Goal: Task Accomplishment & Management: Manage account settings

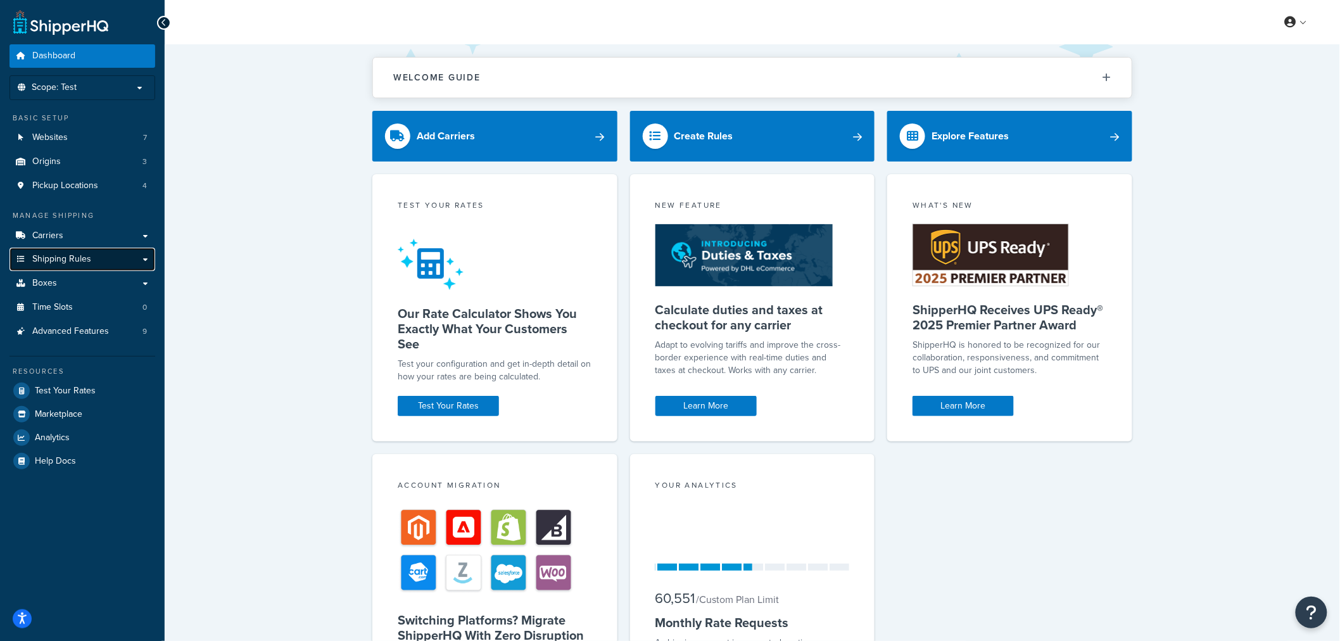
click at [68, 256] on span "Shipping Rules" at bounding box center [61, 259] width 59 height 11
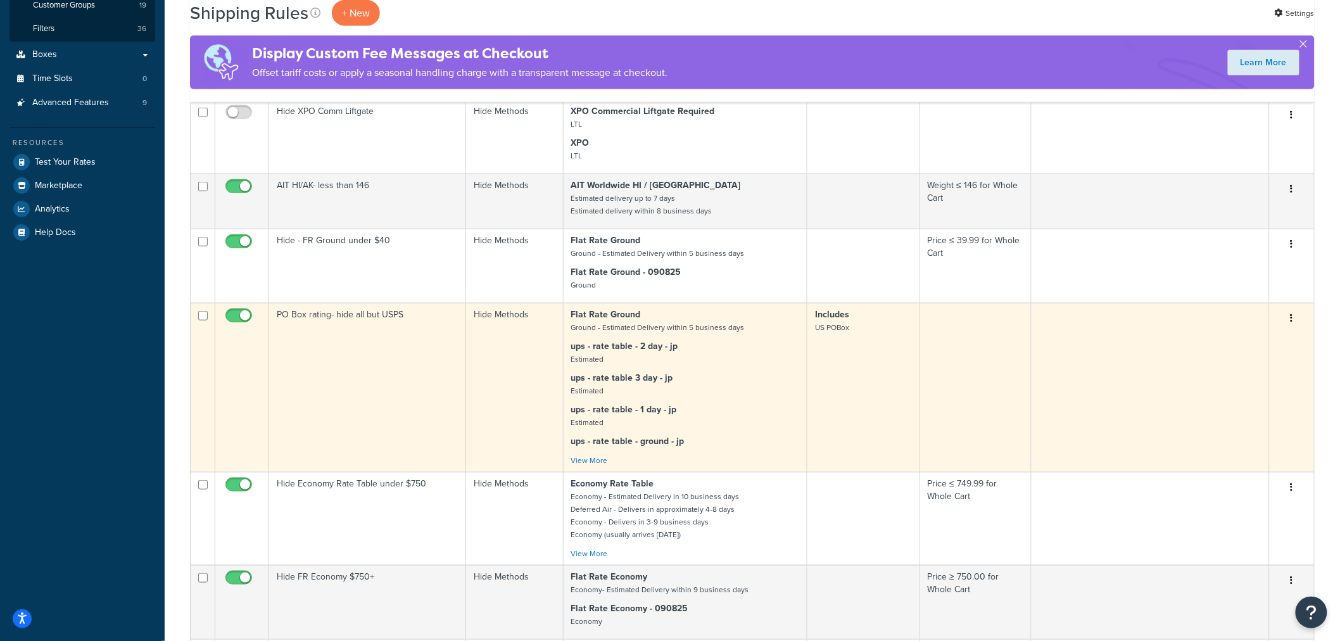
scroll to position [351, 0]
click at [596, 458] on link "View More" at bounding box center [589, 459] width 37 height 11
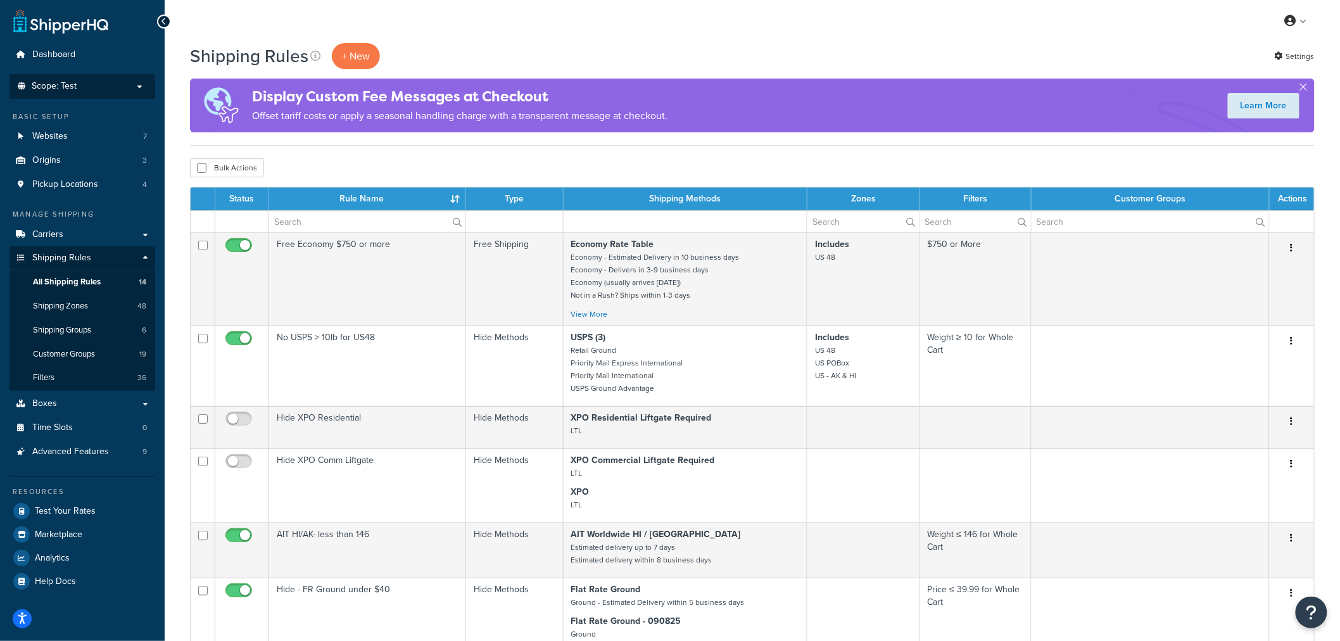
scroll to position [1, 0]
click at [73, 89] on span "Scope: Test" at bounding box center [54, 87] width 45 height 11
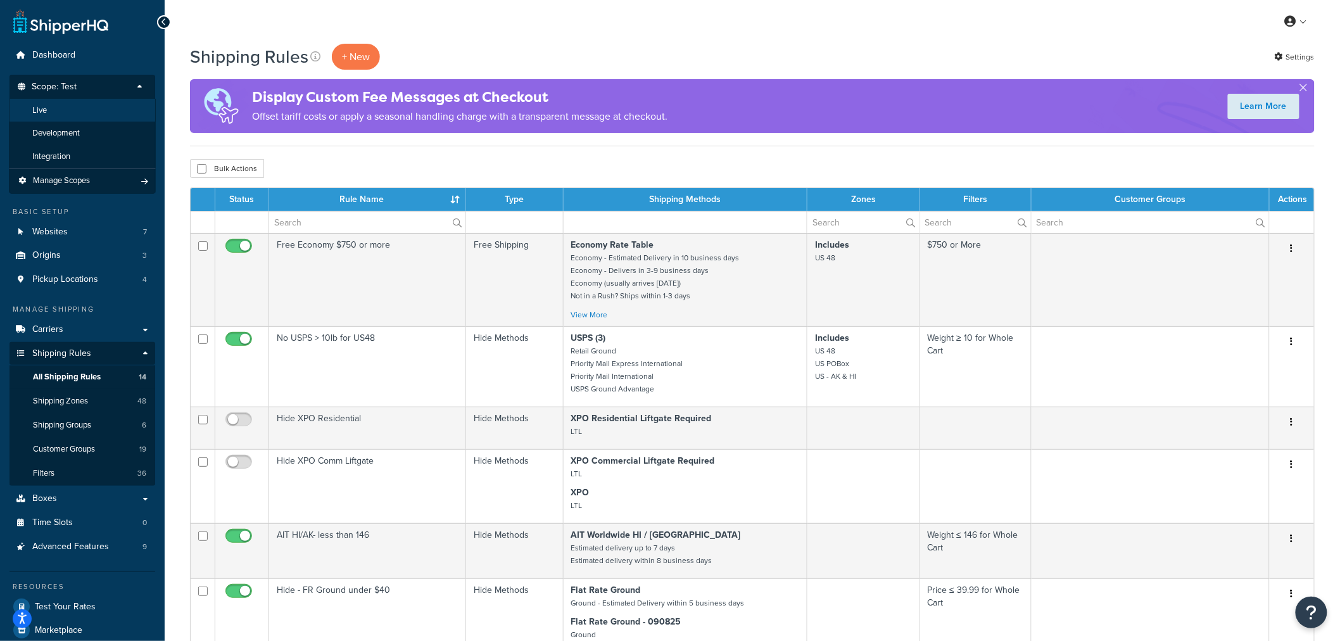
click at [53, 110] on li "Live" at bounding box center [82, 110] width 147 height 23
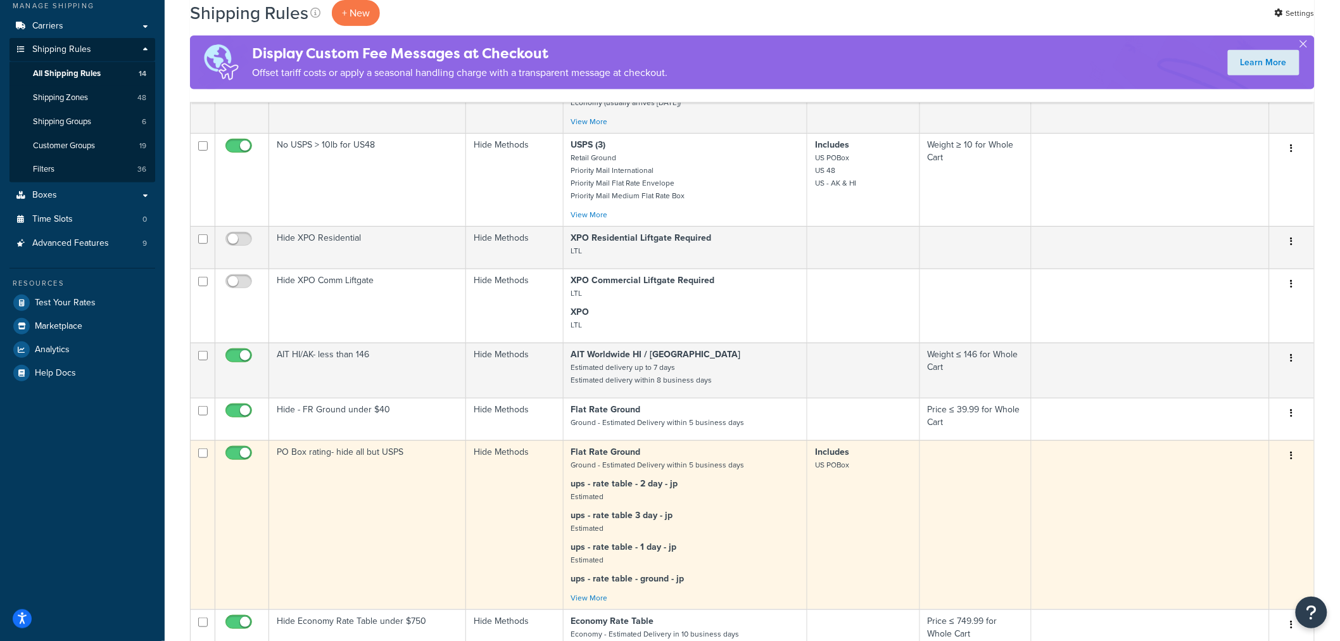
scroll to position [210, 0]
click at [593, 597] on link "View More" at bounding box center [589, 596] width 37 height 11
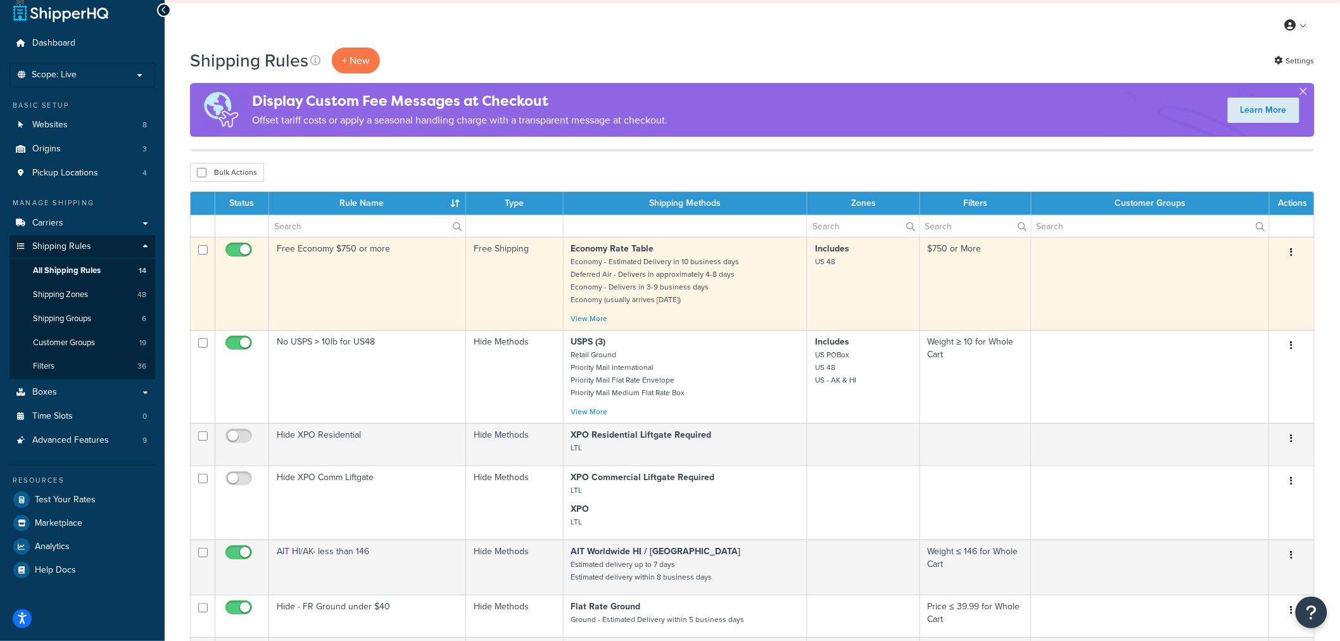
scroll to position [0, 0]
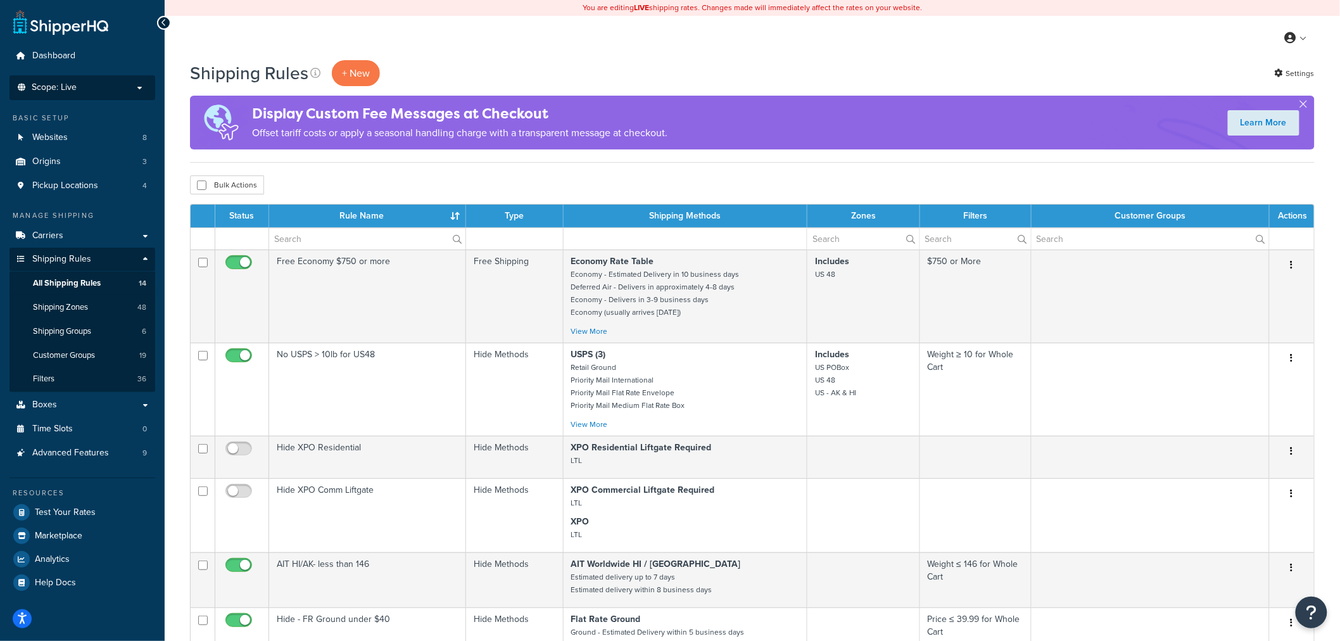
click at [84, 89] on p "Scope: Live" at bounding box center [82, 87] width 134 height 11
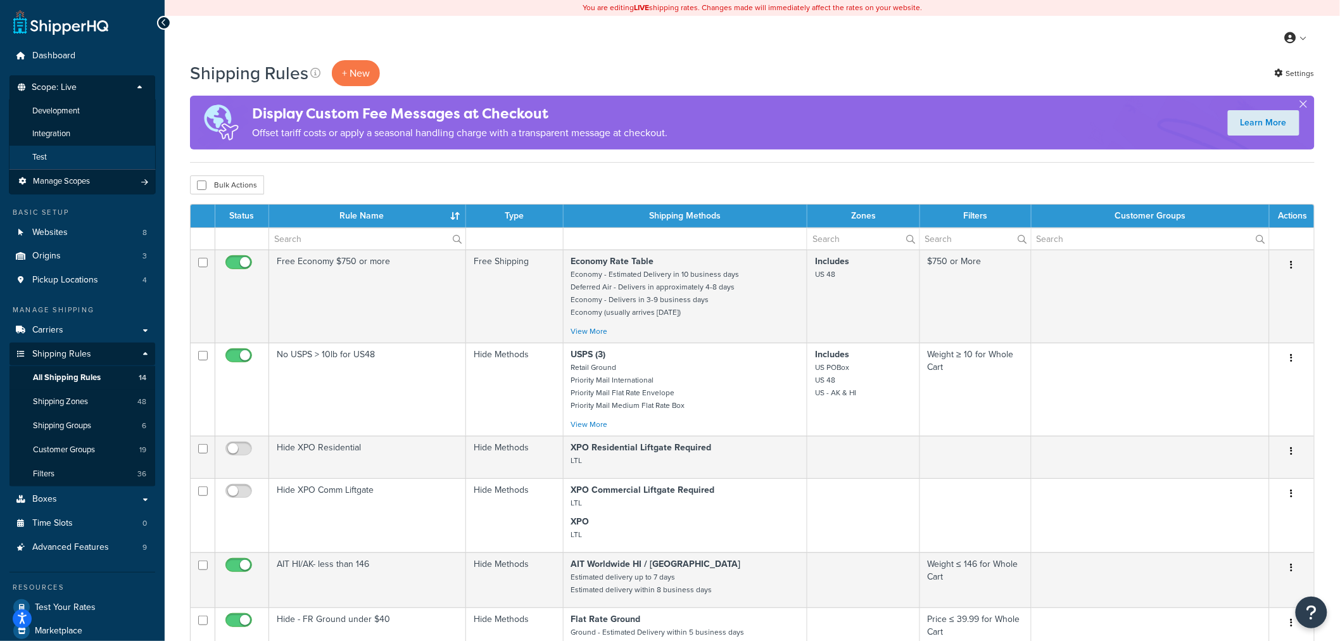
click at [47, 156] on li "Test" at bounding box center [82, 157] width 147 height 23
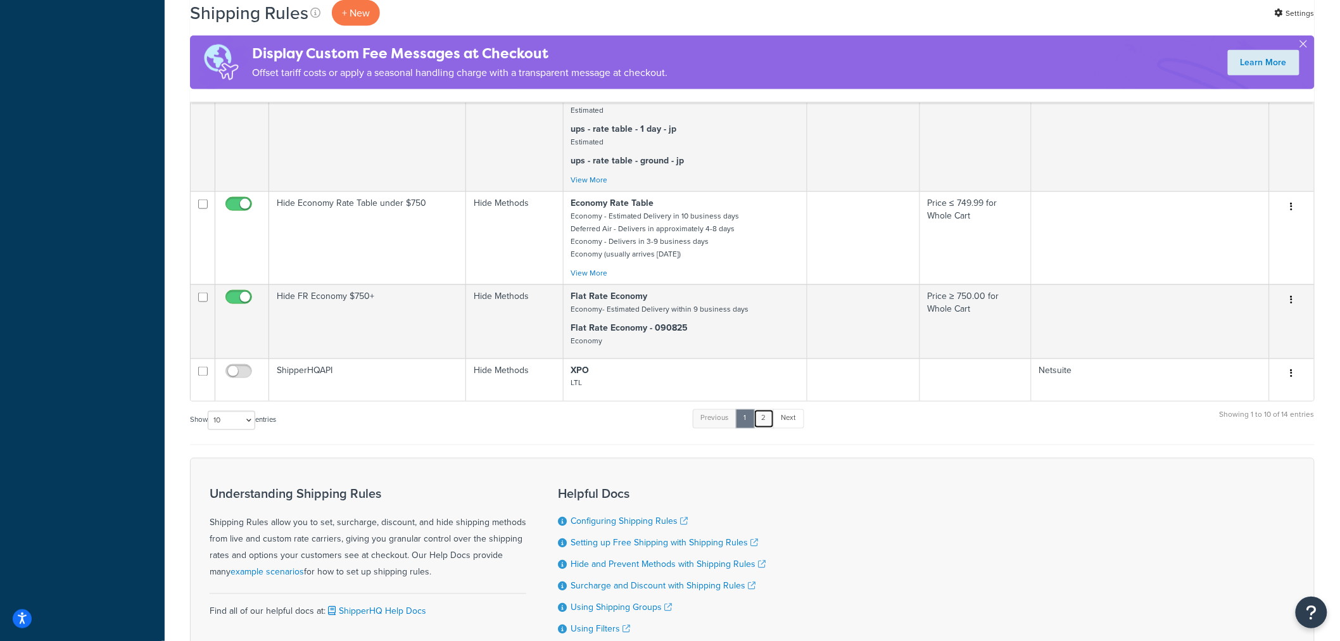
click at [766, 424] on link "2" at bounding box center [764, 418] width 21 height 19
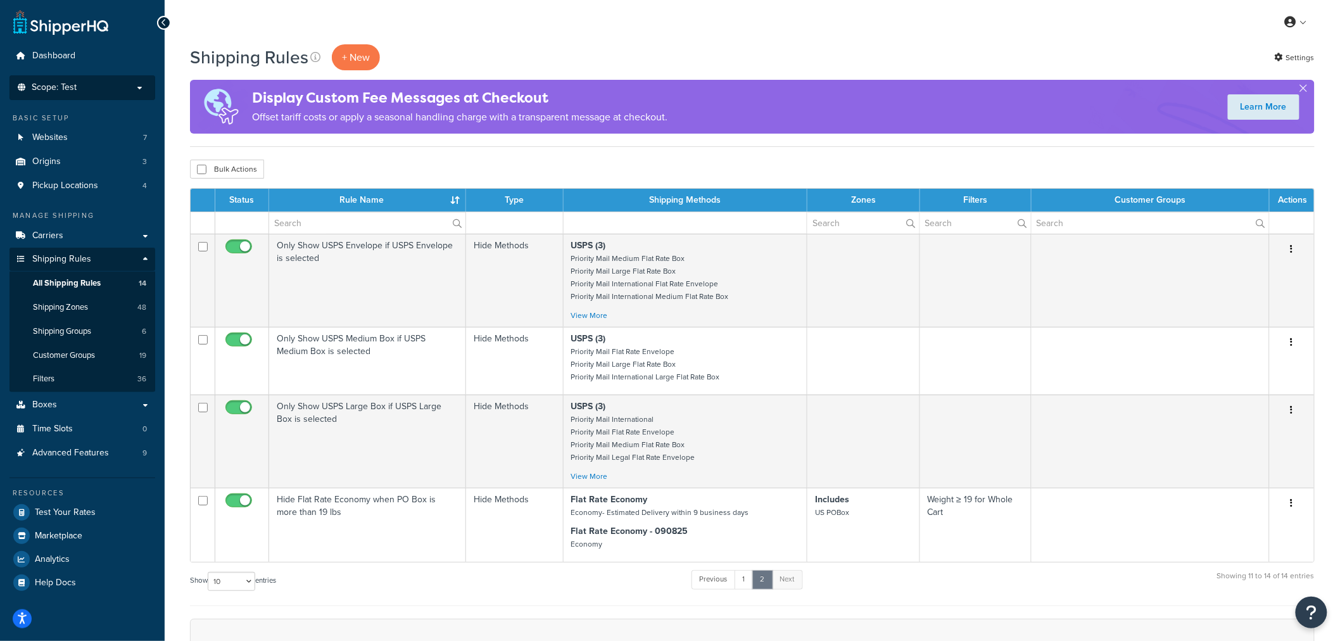
click at [100, 80] on li "Scope: Test Live Development Integration Manage Scopes" at bounding box center [82, 87] width 146 height 25
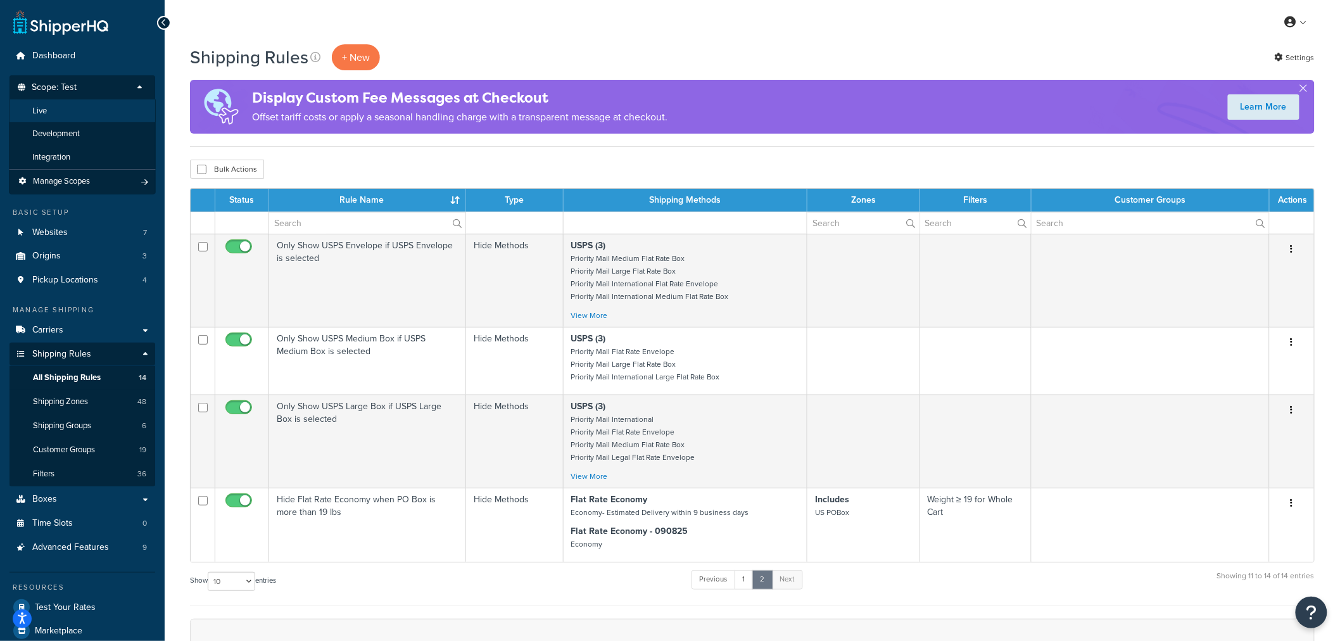
click at [72, 106] on li "Live" at bounding box center [82, 110] width 147 height 23
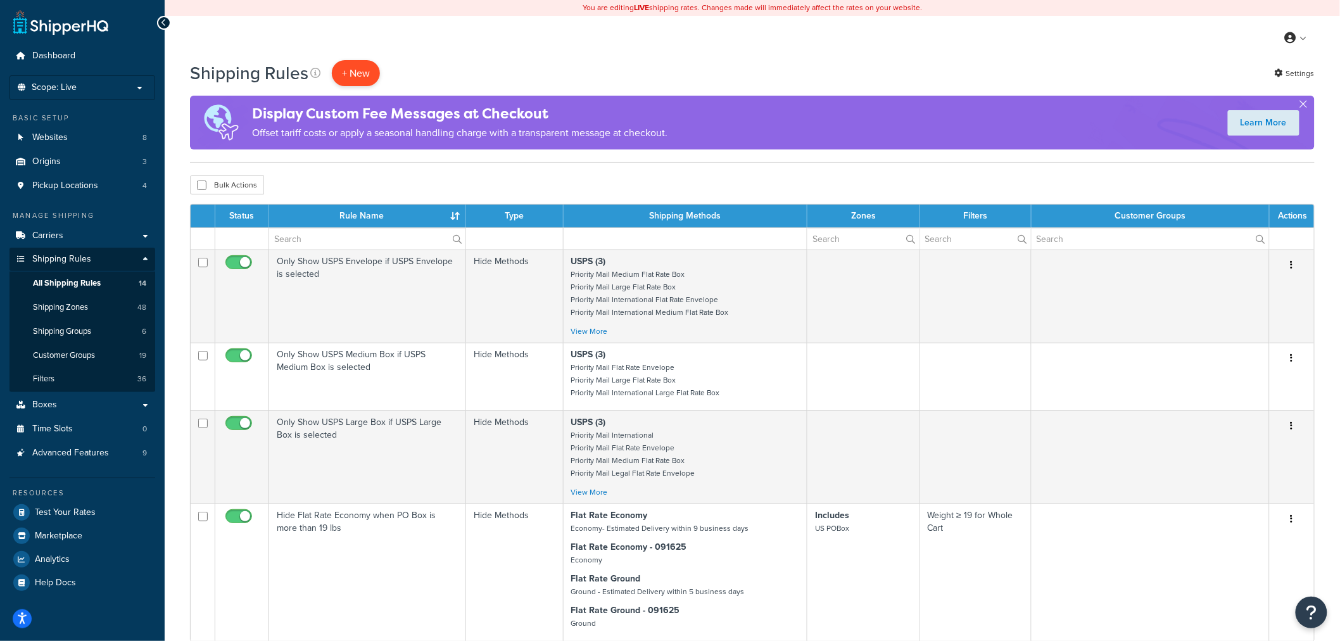
click at [357, 73] on p "+ New" at bounding box center [356, 73] width 48 height 26
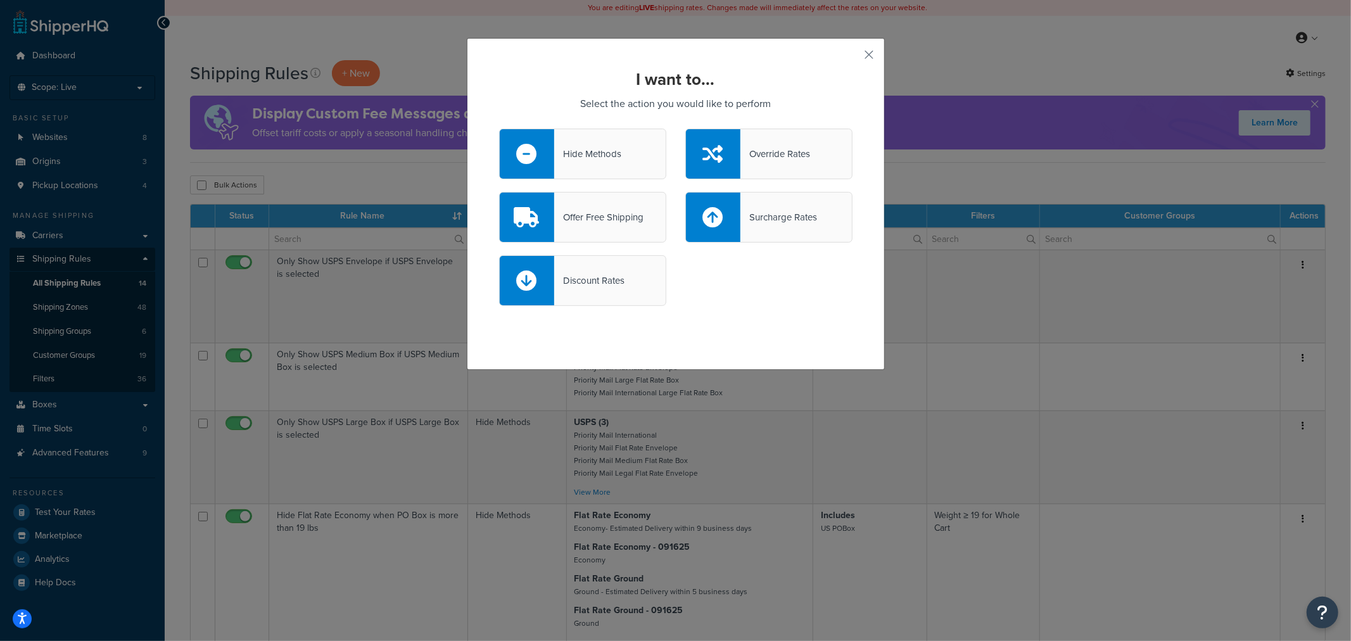
click at [578, 156] on div "Hide Methods" at bounding box center [587, 154] width 67 height 18
click at [0, 0] on input "Hide Methods" at bounding box center [0, 0] width 0 height 0
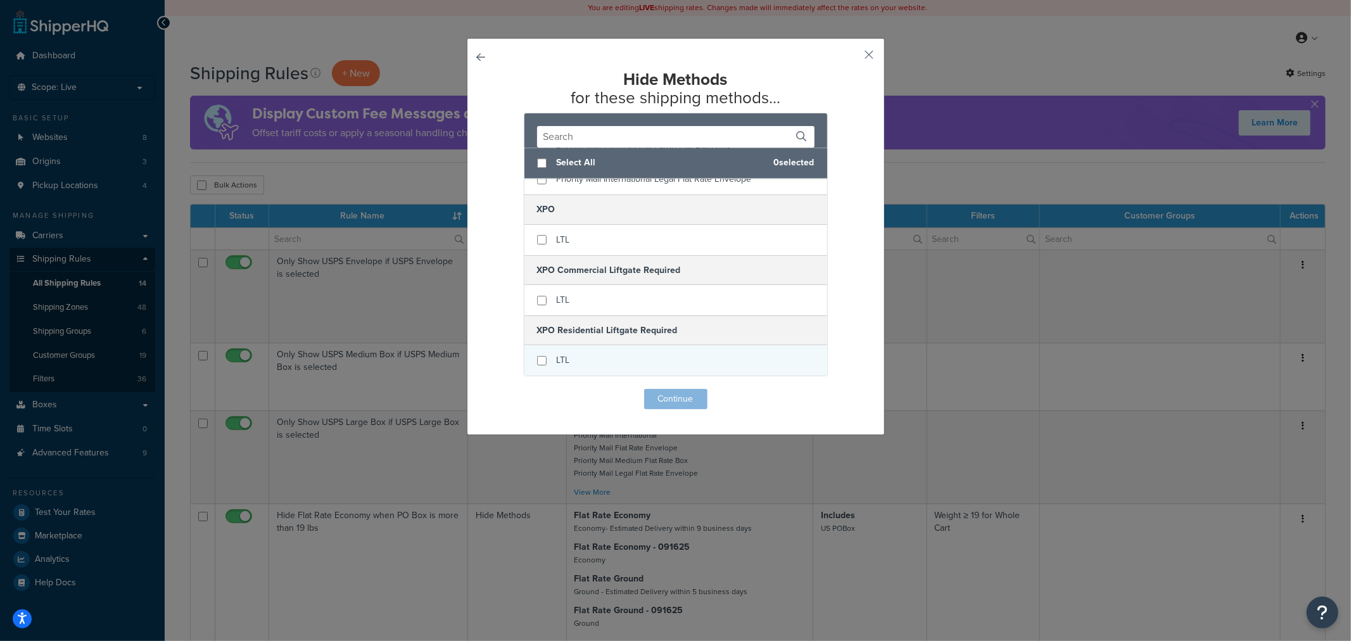
scroll to position [3184, 0]
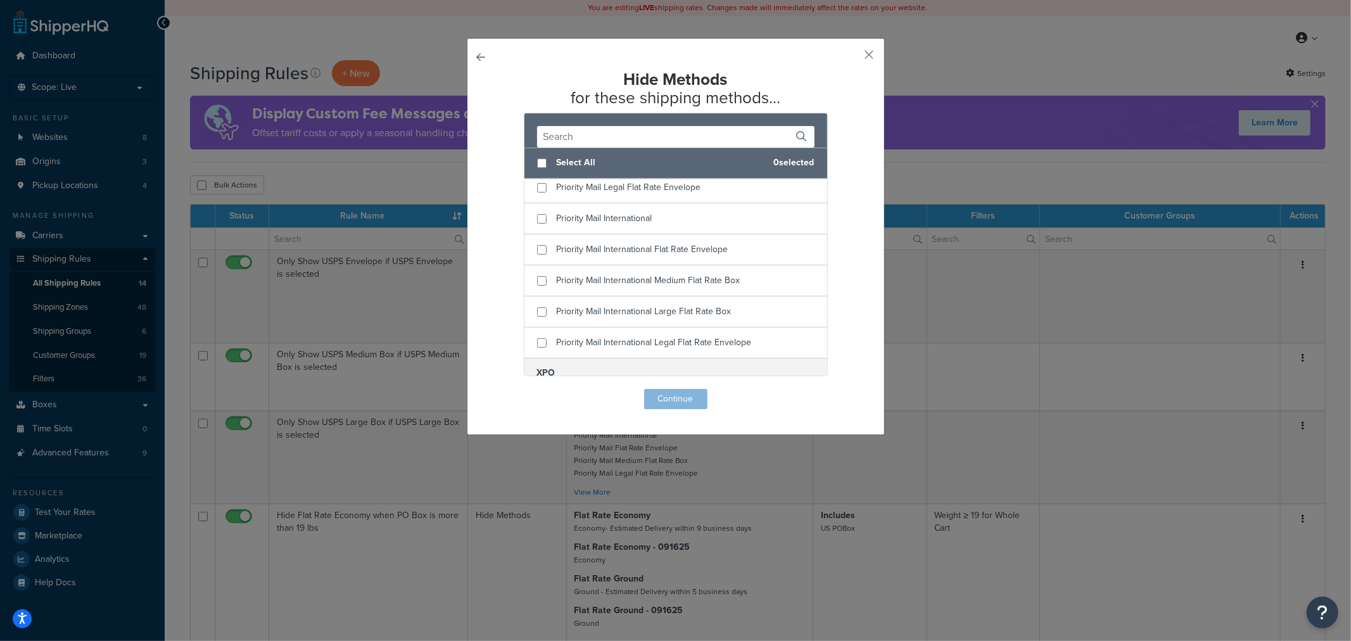
click at [579, 138] on input "text" at bounding box center [675, 137] width 277 height 22
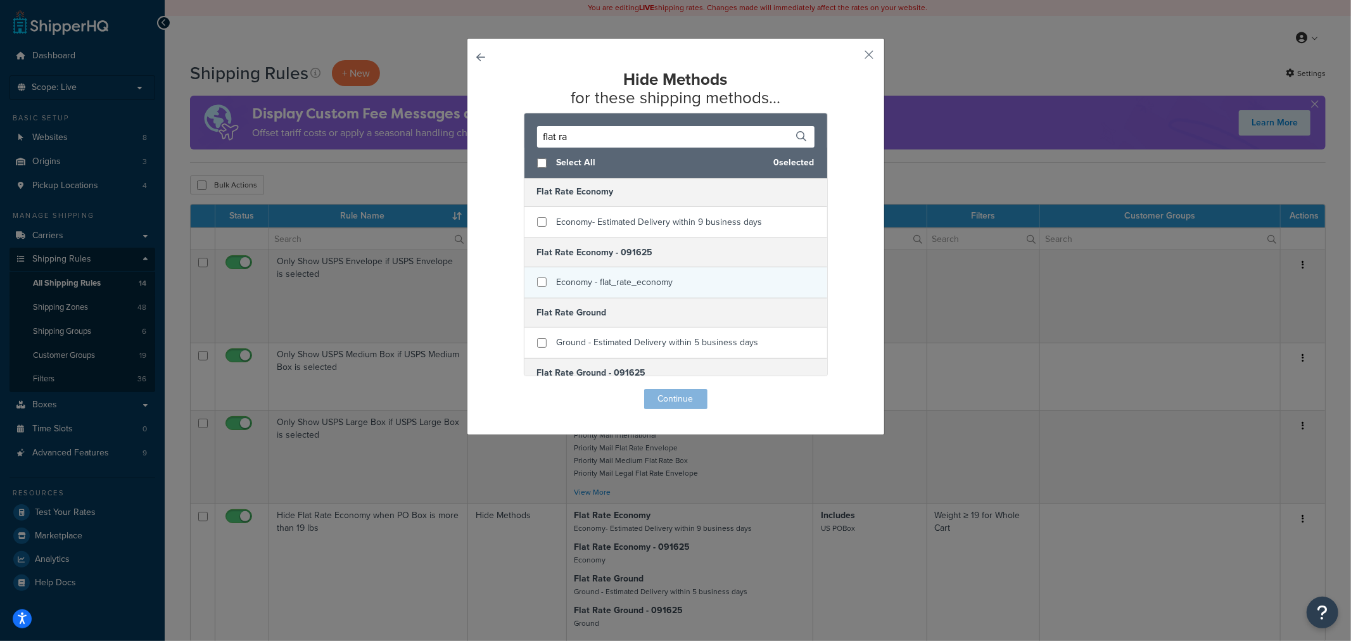
scroll to position [0, 0]
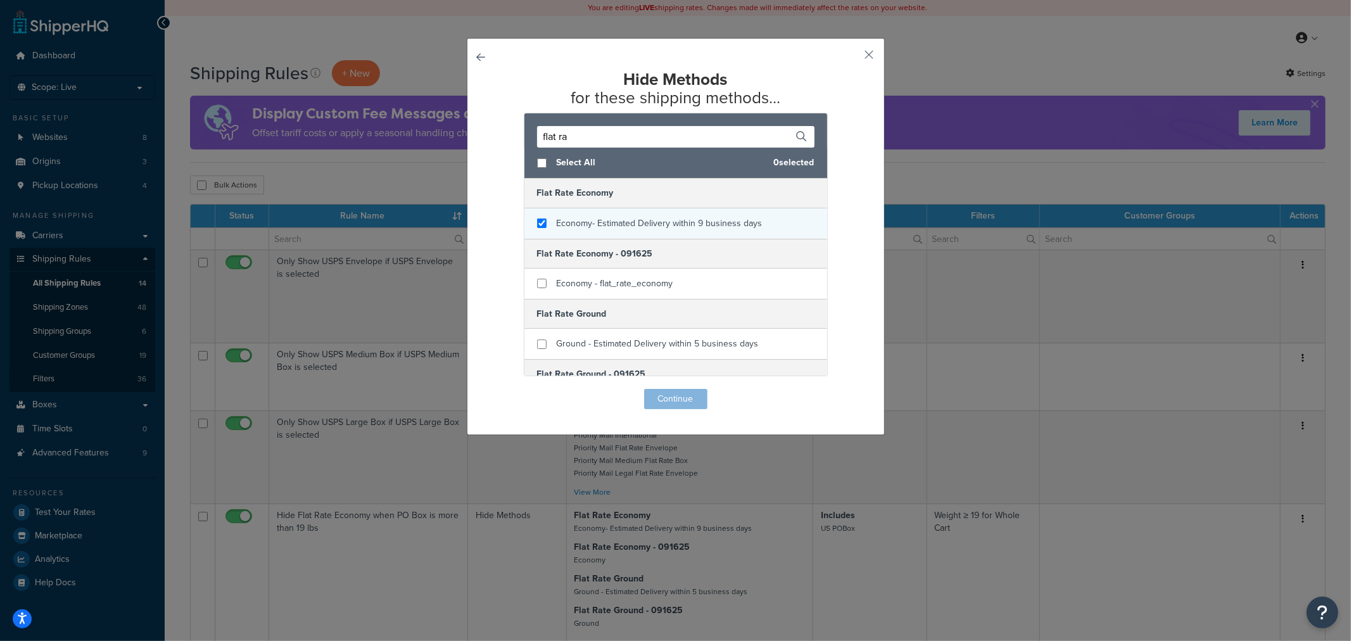
type input "flat ra"
click at [537, 220] on input "checkbox" at bounding box center [541, 222] width 9 height 9
checkbox input "true"
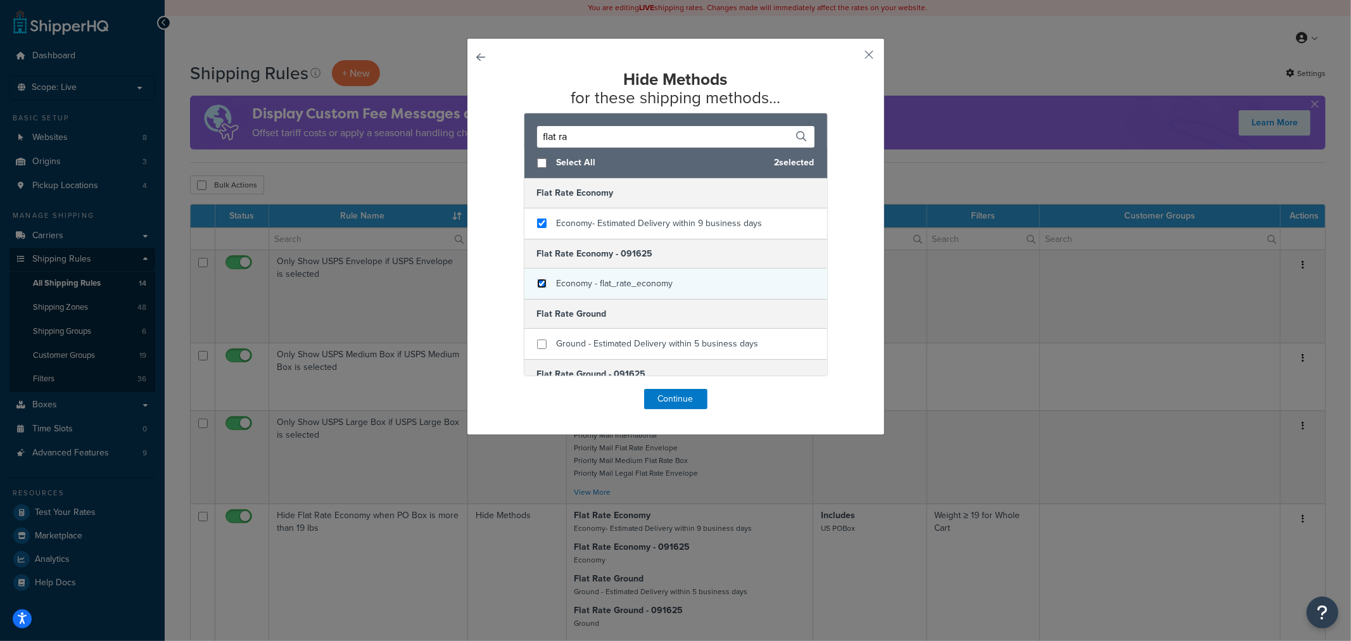
click at [537, 281] on input "checkbox" at bounding box center [541, 283] width 9 height 9
checkbox input "true"
click at [669, 399] on button "Continue" at bounding box center [675, 399] width 63 height 20
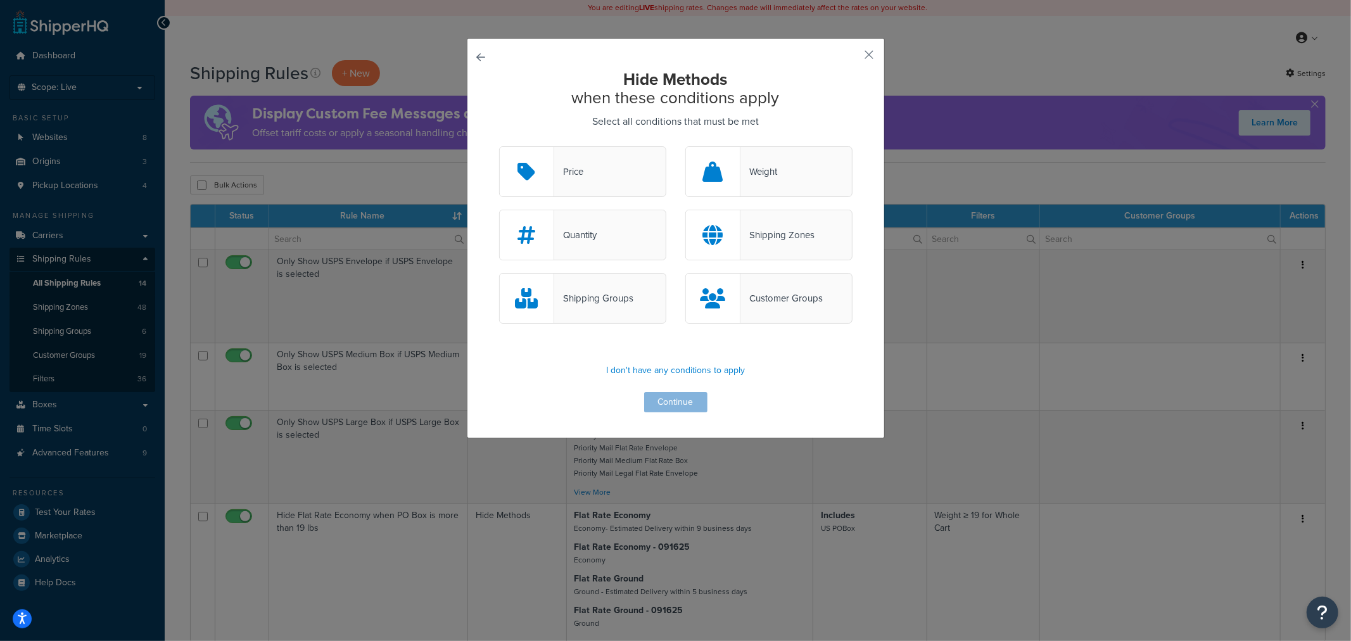
click at [769, 182] on div "Weight" at bounding box center [768, 171] width 167 height 51
click at [0, 0] on input "Weight" at bounding box center [0, 0] width 0 height 0
click at [685, 398] on button "Continue" at bounding box center [675, 402] width 63 height 20
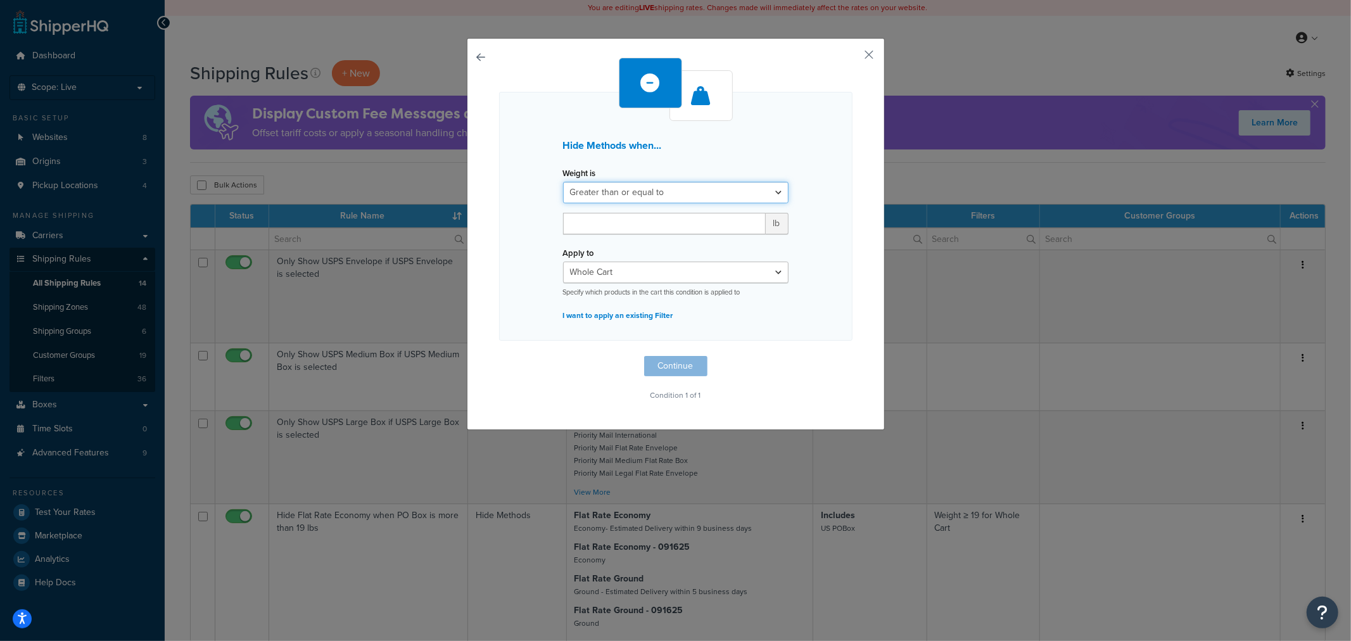
click at [623, 191] on select "Greater than or equal to Between or equal to Less than or equal to" at bounding box center [675, 193] width 225 height 22
click at [563, 182] on select "Greater than or equal to Between or equal to Less than or equal to" at bounding box center [675, 193] width 225 height 22
click at [584, 225] on input "number" at bounding box center [664, 224] width 203 height 22
type input "19"
click at [670, 368] on button "Continue" at bounding box center [675, 366] width 63 height 20
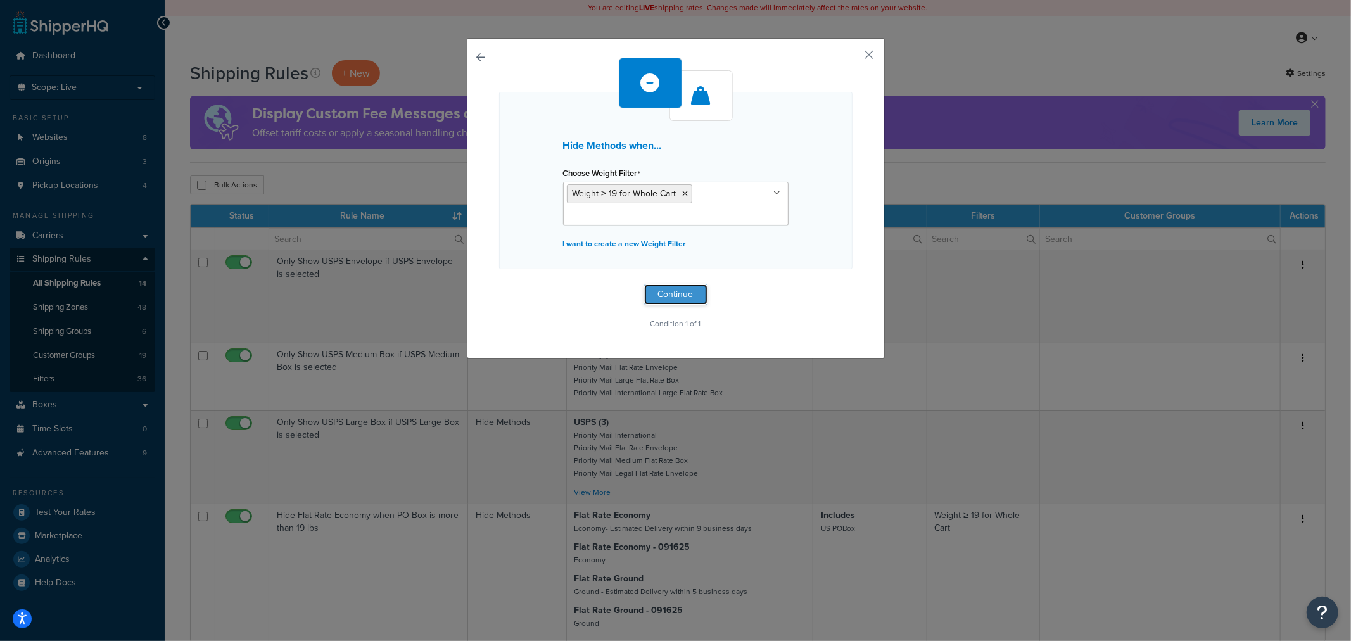
click at [667, 296] on button "Continue" at bounding box center [675, 294] width 63 height 20
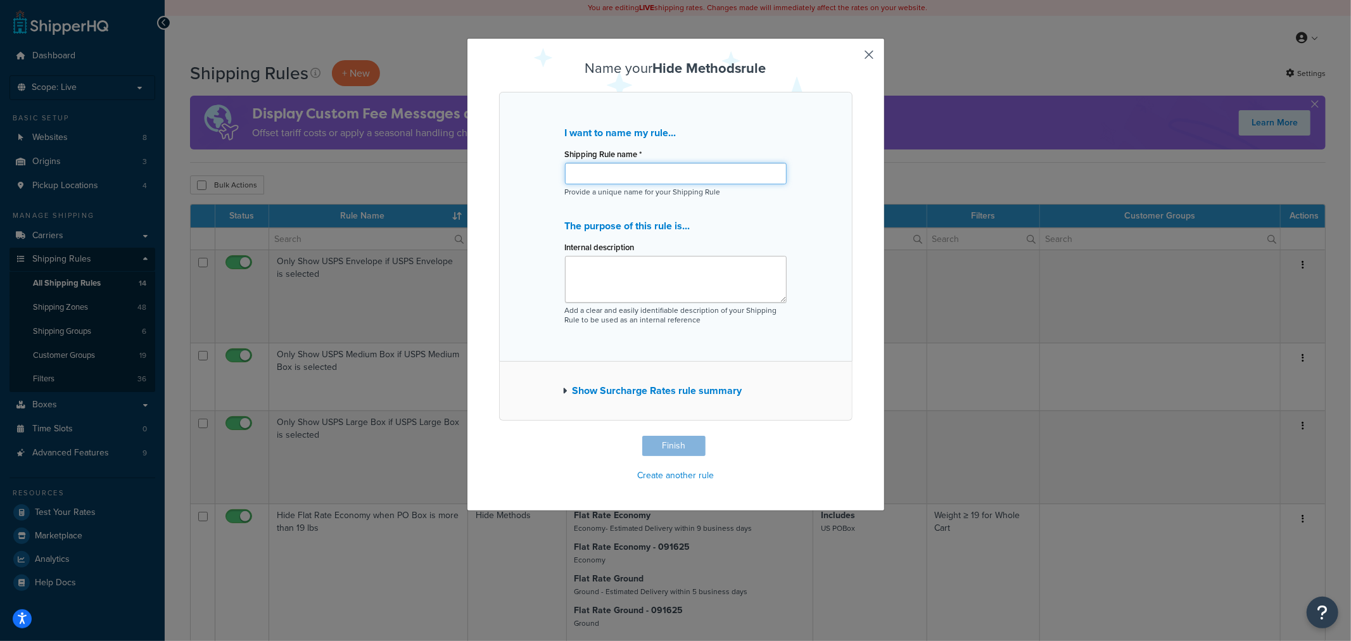
click at [593, 175] on input "Shipping Rule name *" at bounding box center [676, 174] width 222 height 22
click at [631, 286] on textarea "Internal description" at bounding box center [676, 279] width 222 height 47
click at [665, 443] on button "Finish" at bounding box center [673, 446] width 63 height 20
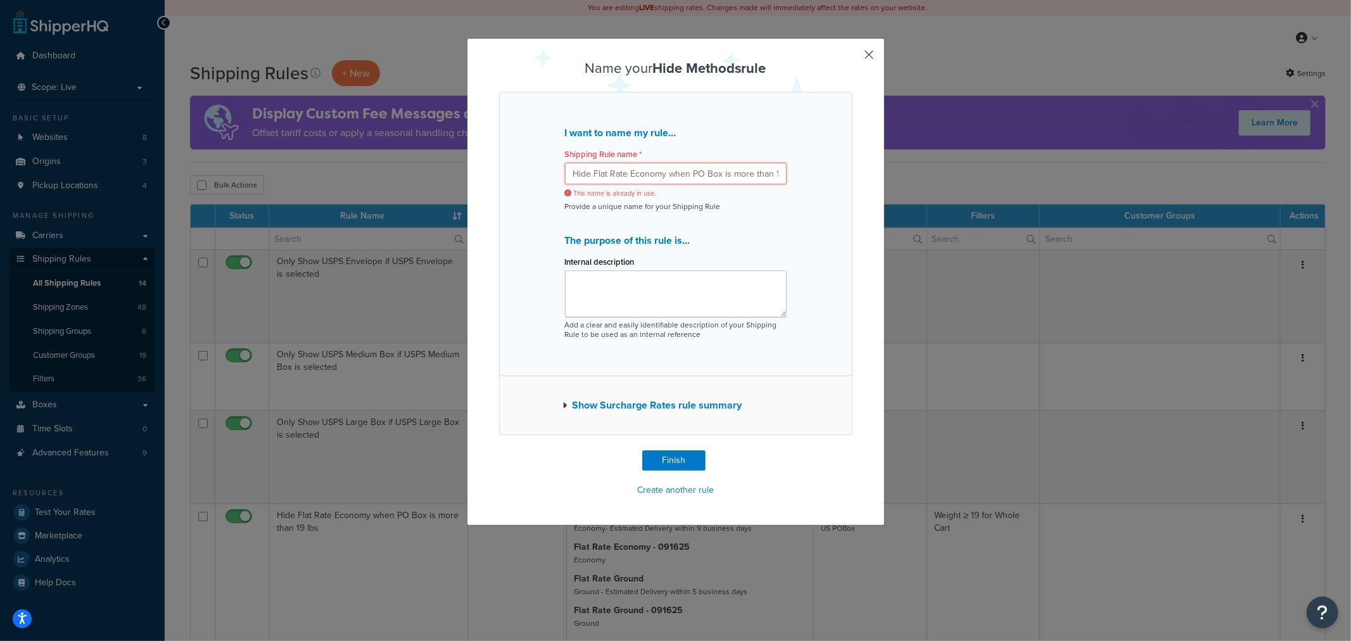
drag, startPoint x: 685, startPoint y: 174, endPoint x: 664, endPoint y: 174, distance: 21.5
click at [664, 174] on input "Hide Flat Rate Economy when PO Box is more than 19 lbs" at bounding box center [676, 174] width 222 height 22
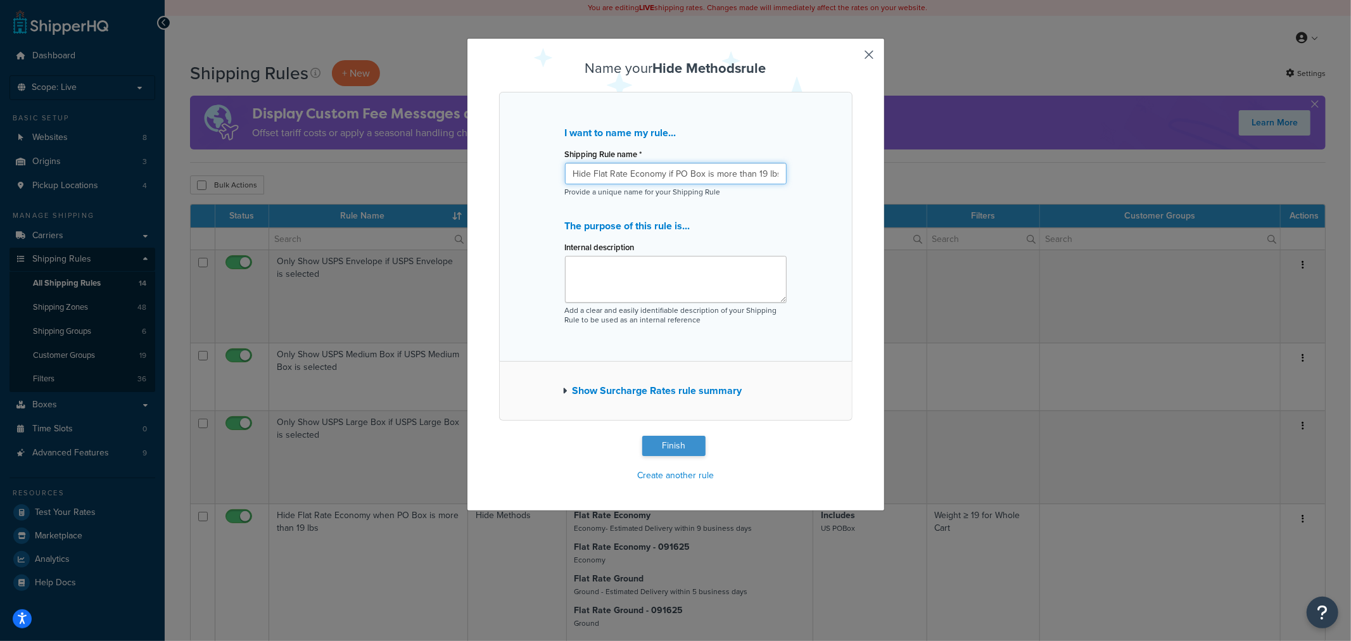
type input "Hide Flat Rate Economy if PO Box is more than 19 lbs"
click at [666, 442] on button "Finish" at bounding box center [673, 446] width 63 height 20
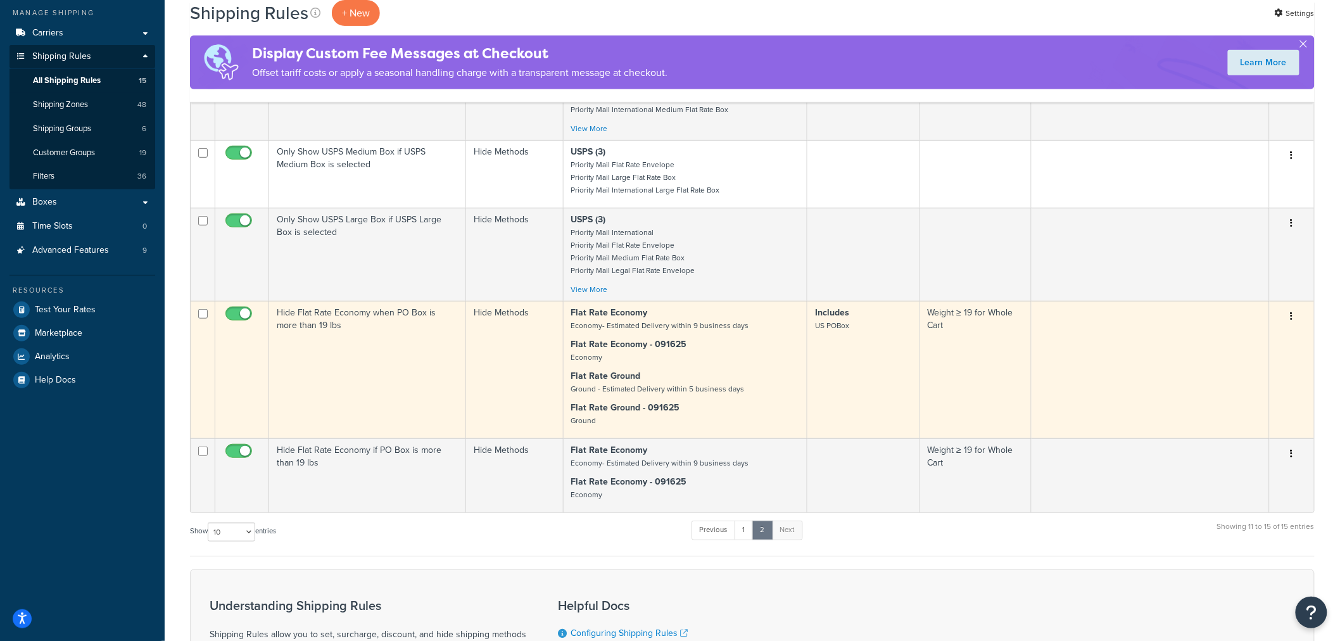
scroll to position [204, 0]
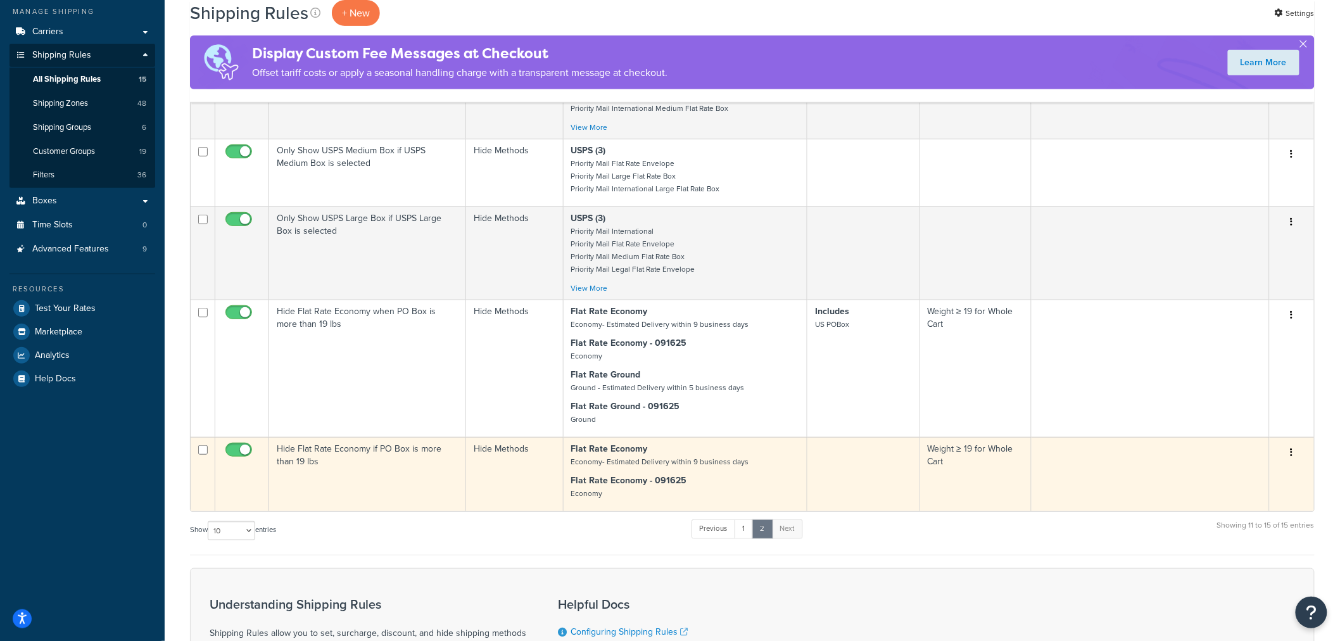
click at [200, 450] on input "checkbox" at bounding box center [202, 449] width 9 height 9
checkbox input "true"
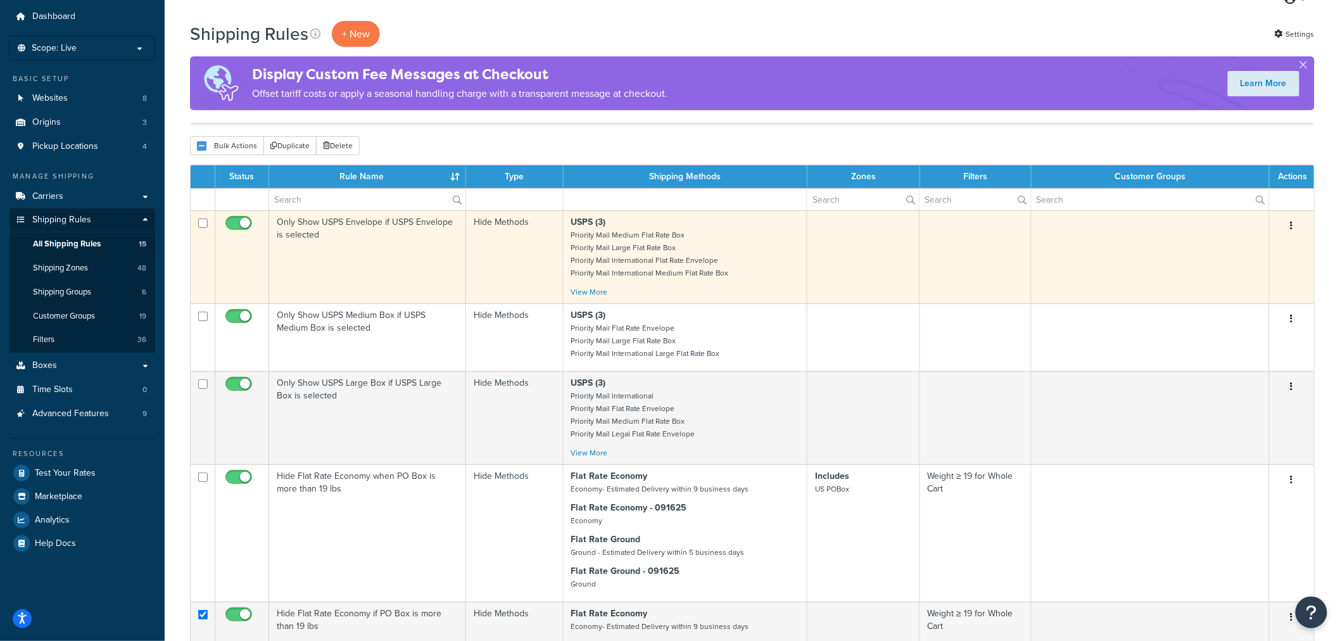
scroll to position [0, 0]
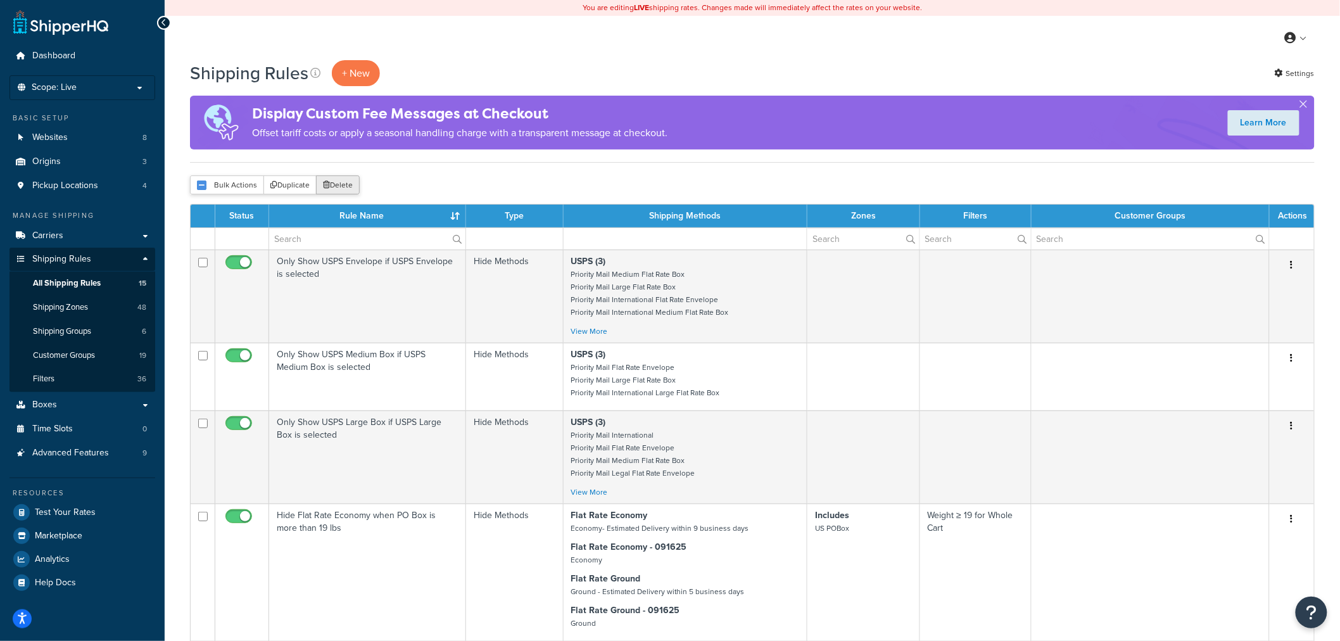
click at [341, 181] on button "Delete" at bounding box center [338, 184] width 44 height 19
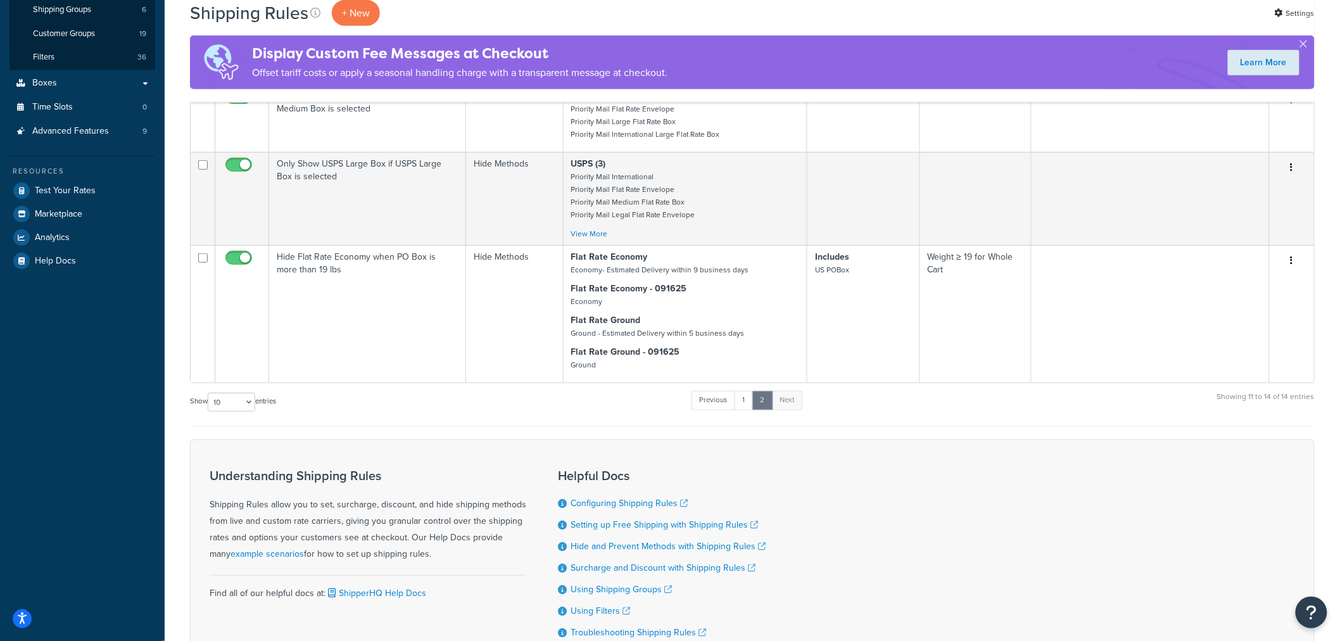
scroll to position [429, 0]
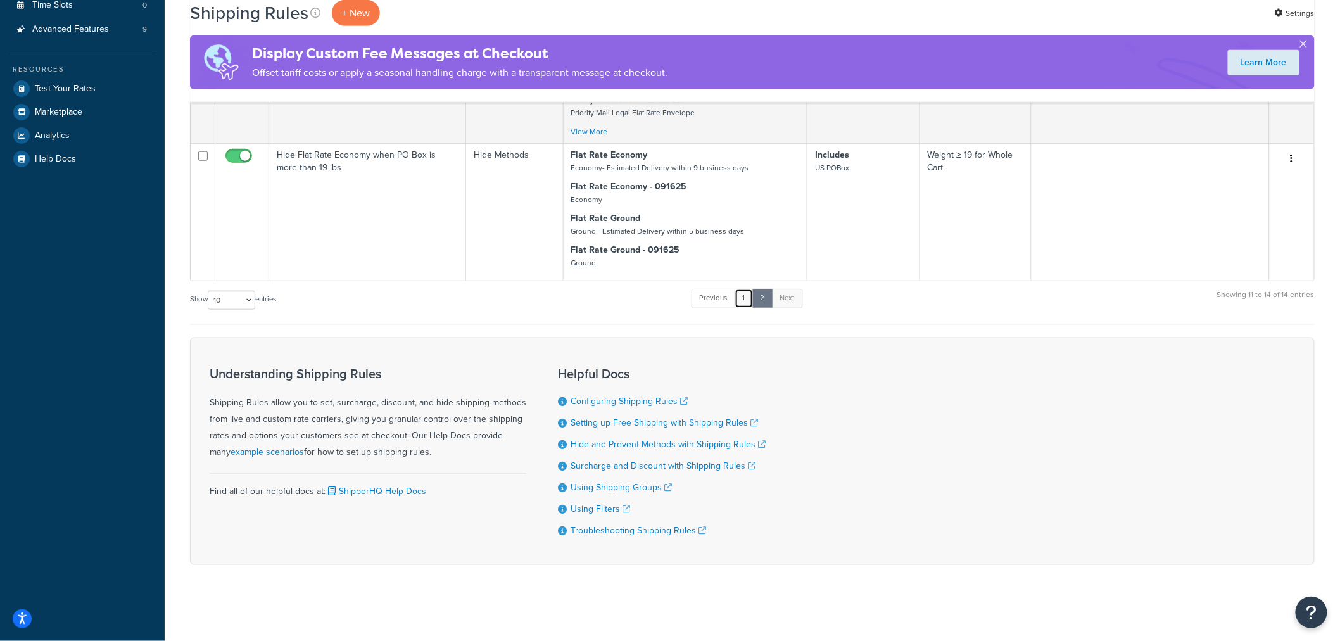
click at [748, 291] on link "1" at bounding box center [744, 298] width 19 height 19
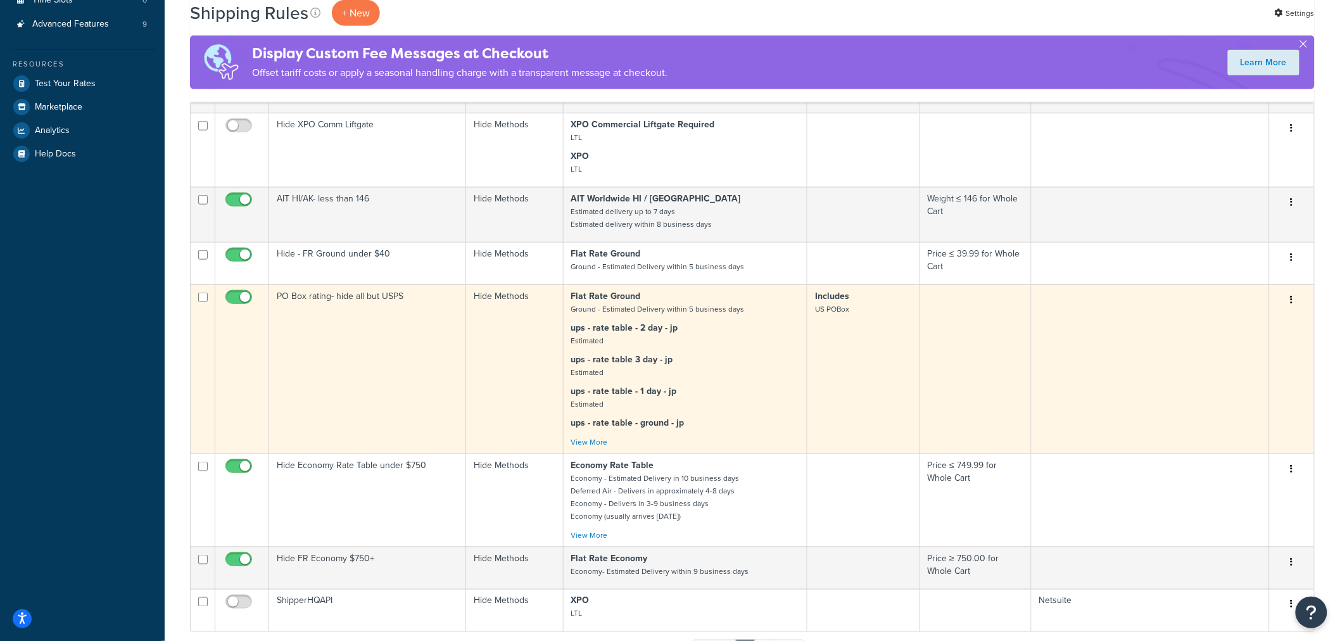
scroll to position [447, 0]
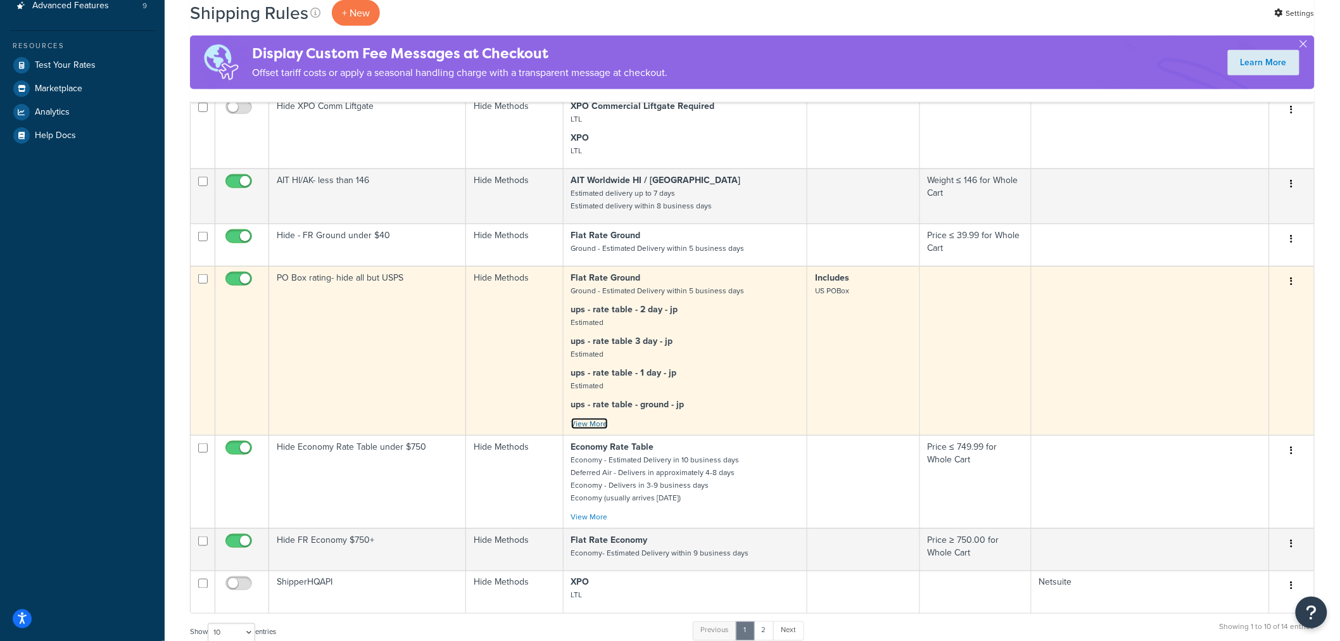
click at [591, 420] on link "View More" at bounding box center [589, 423] width 37 height 11
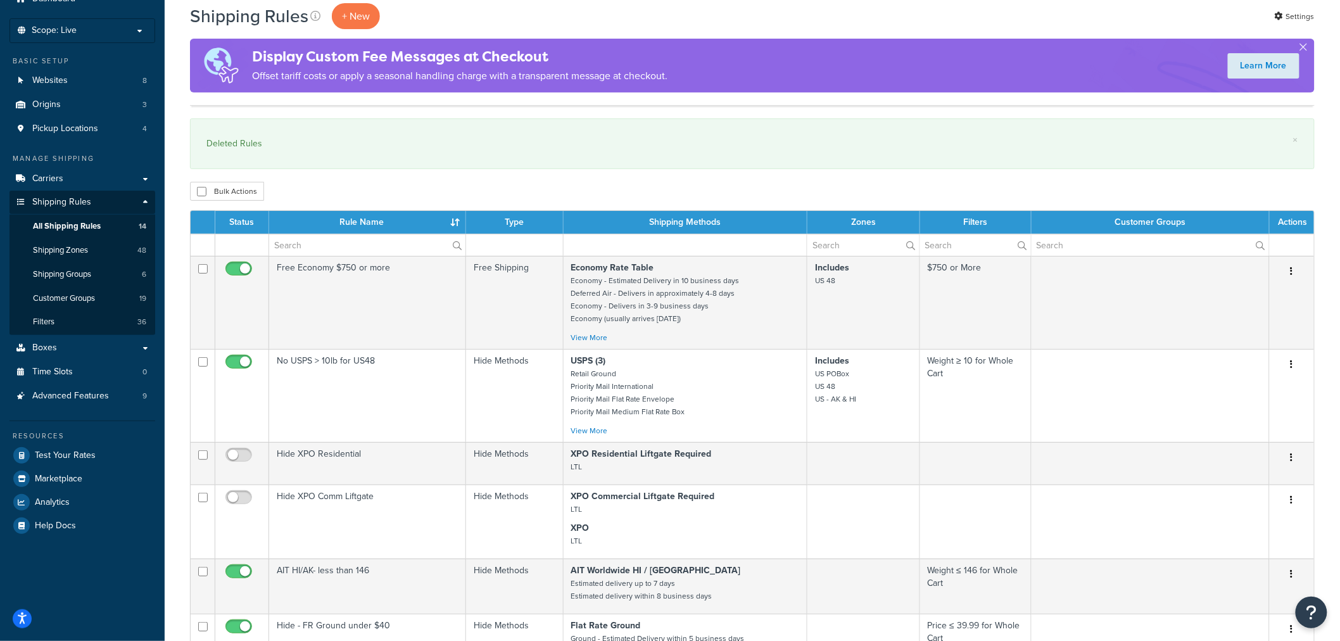
scroll to position [56, 0]
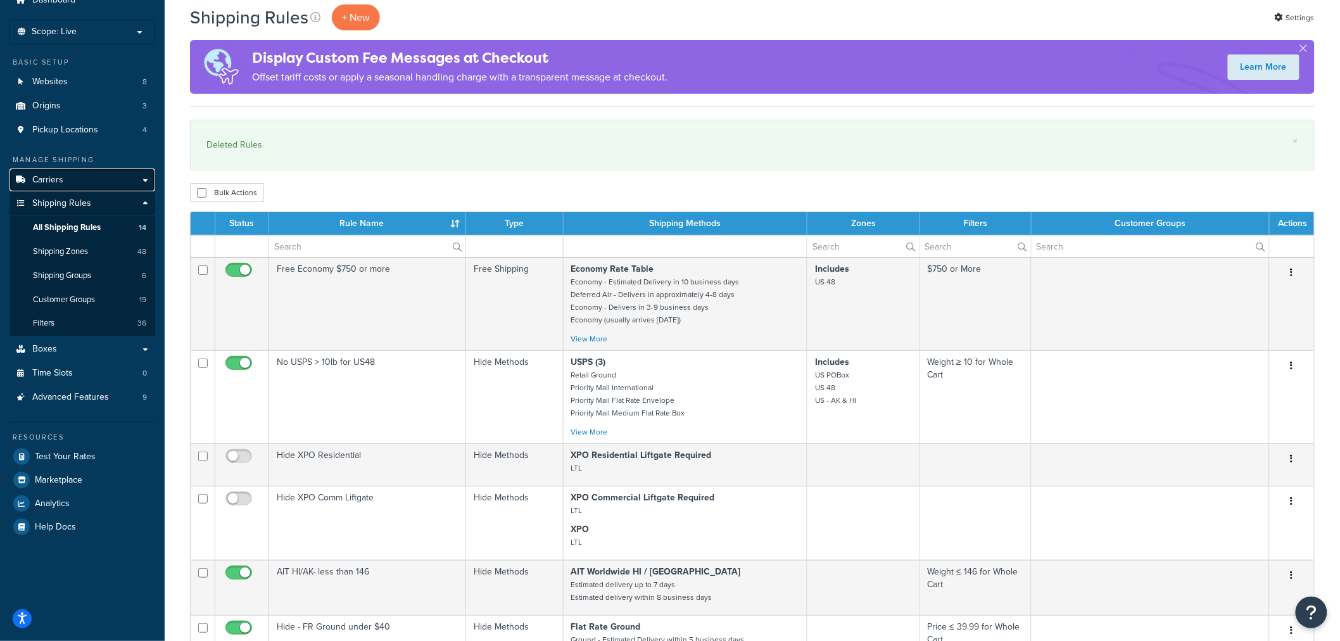
click at [41, 176] on span "Carriers" at bounding box center [47, 180] width 31 height 11
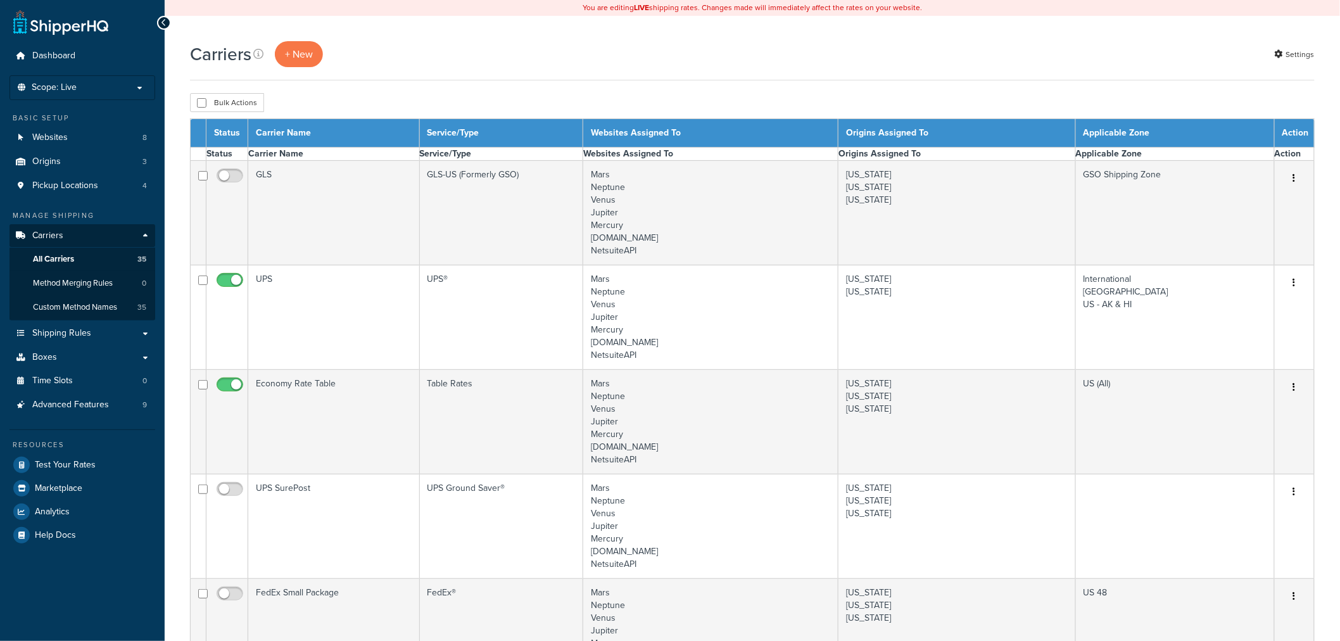
select select "15"
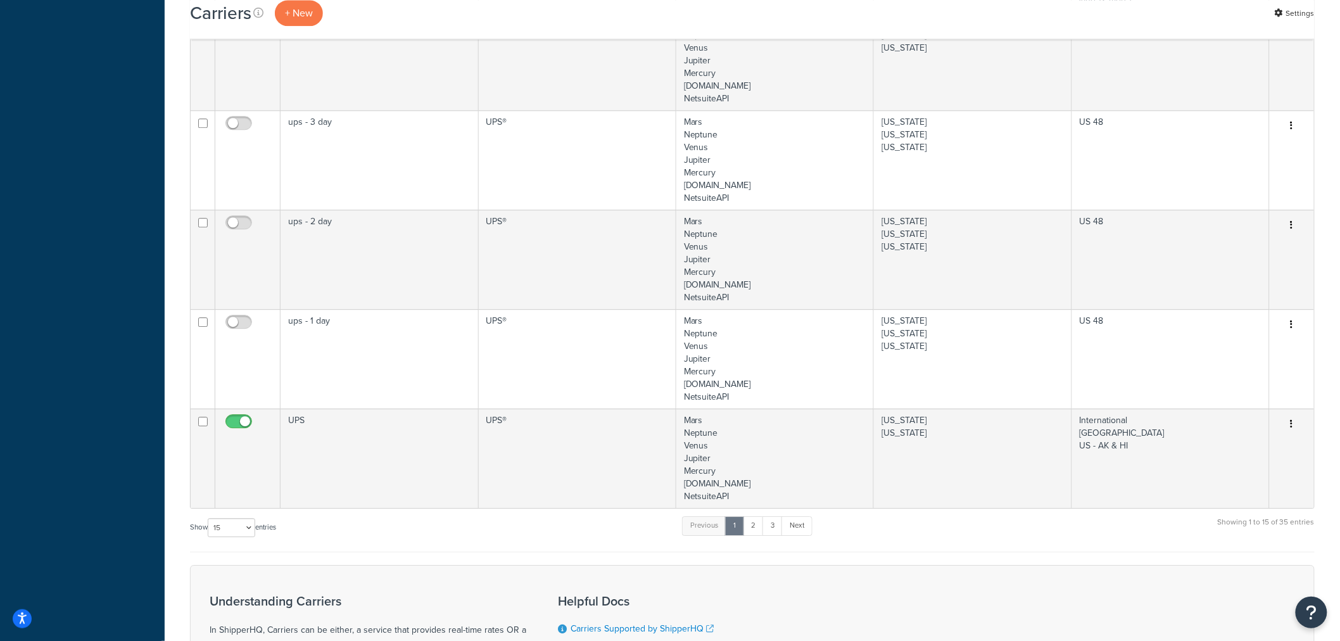
scroll to position [1335, 0]
click at [755, 527] on link "2" at bounding box center [753, 524] width 21 height 19
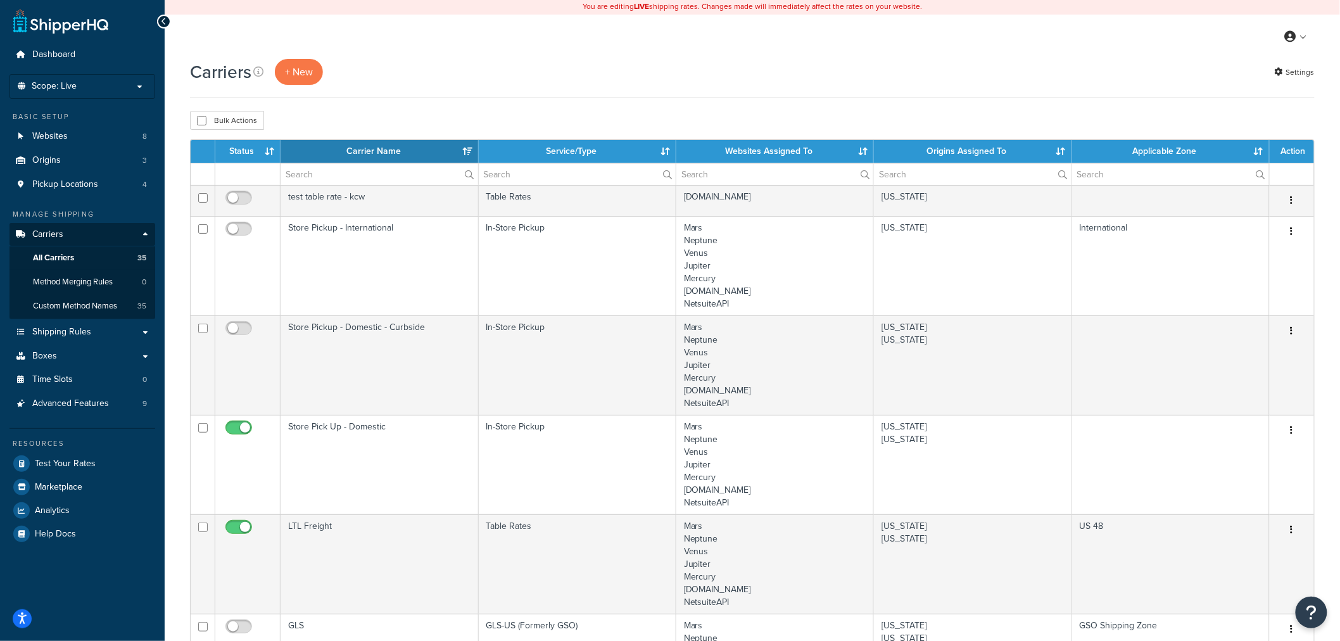
scroll to position [0, 0]
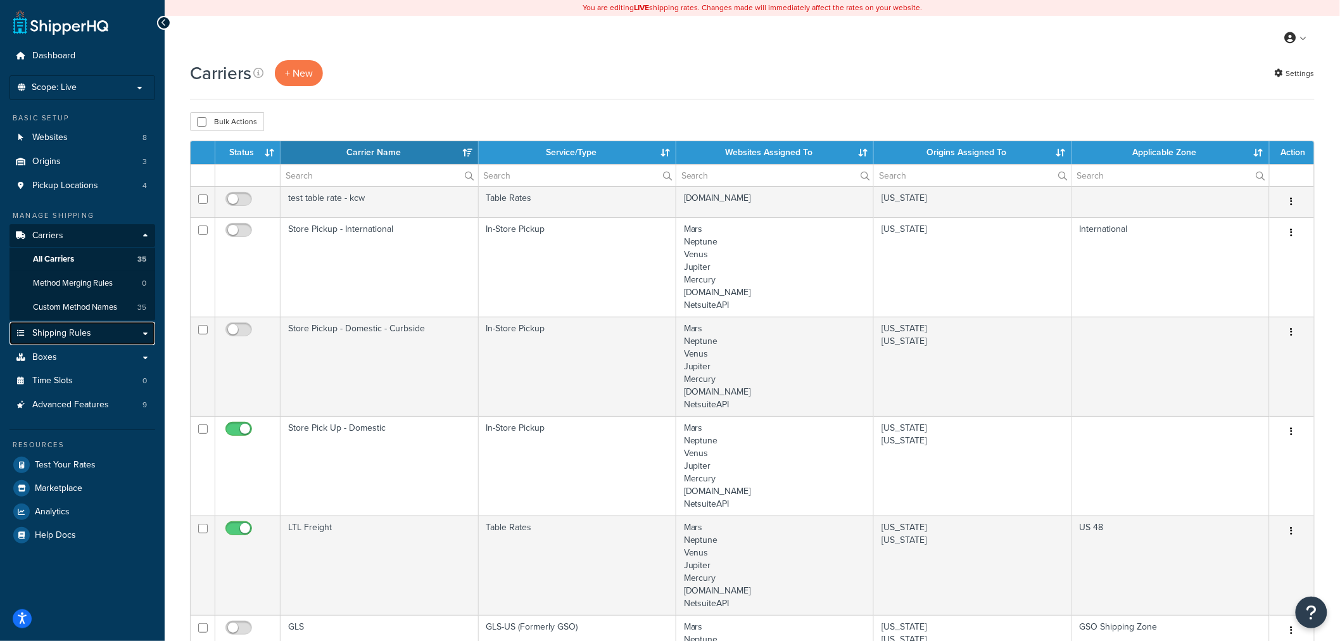
click at [60, 333] on span "Shipping Rules" at bounding box center [61, 333] width 59 height 11
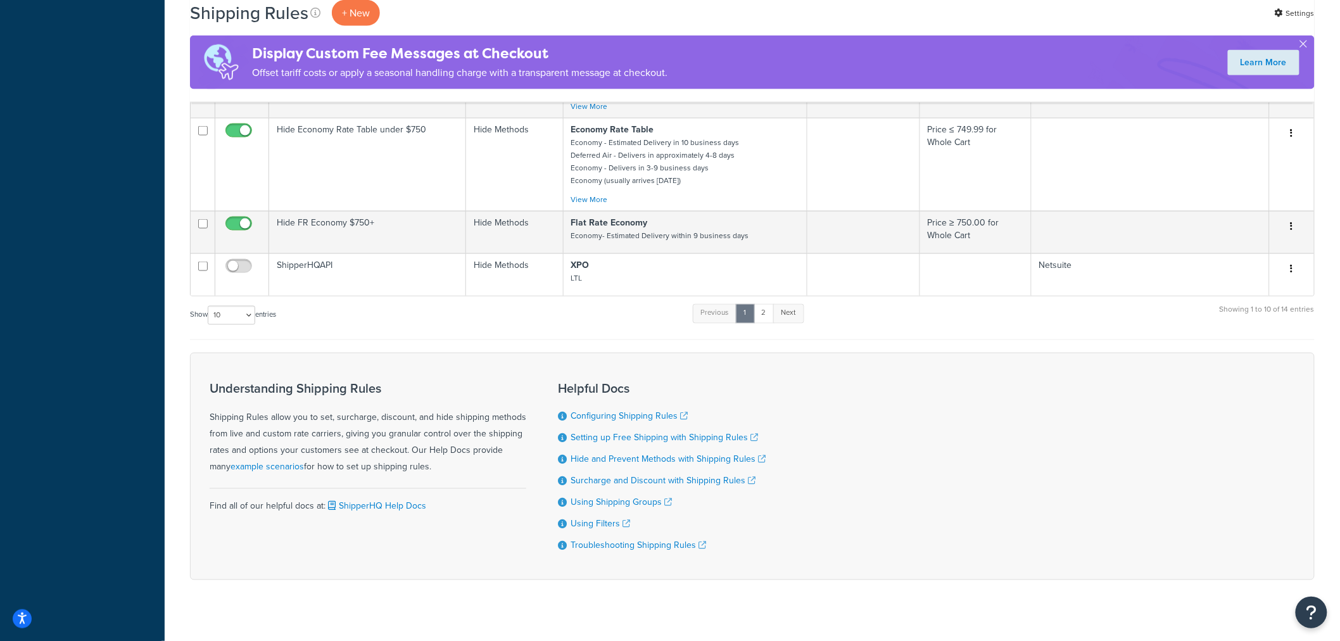
scroll to position [702, 0]
click at [768, 319] on link "2" at bounding box center [764, 312] width 21 height 19
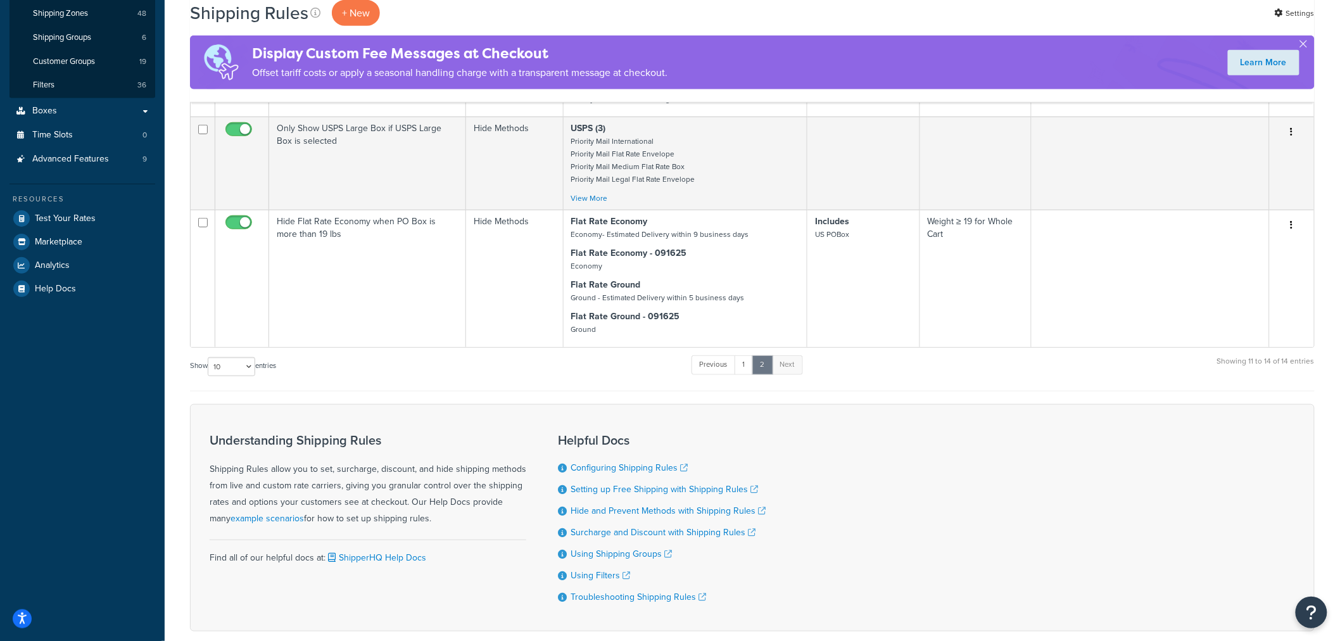
scroll to position [294, 0]
click at [745, 366] on link "1" at bounding box center [744, 364] width 19 height 19
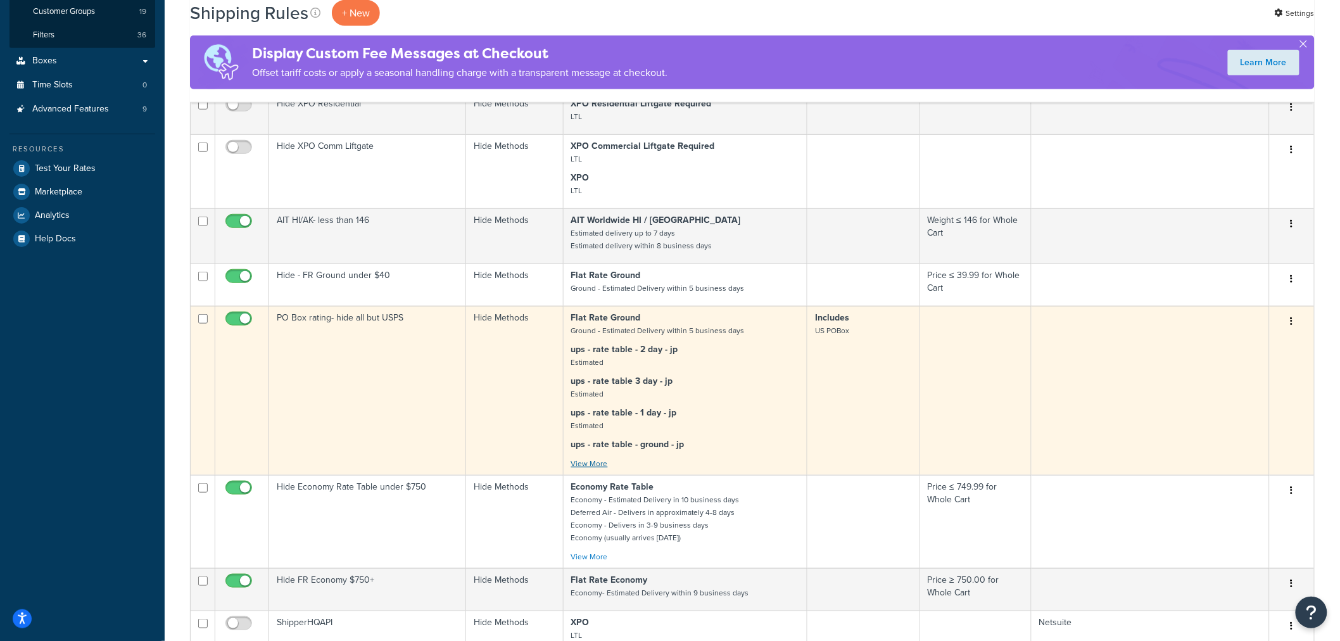
scroll to position [344, 0]
click at [598, 463] on link "View More" at bounding box center [589, 462] width 37 height 11
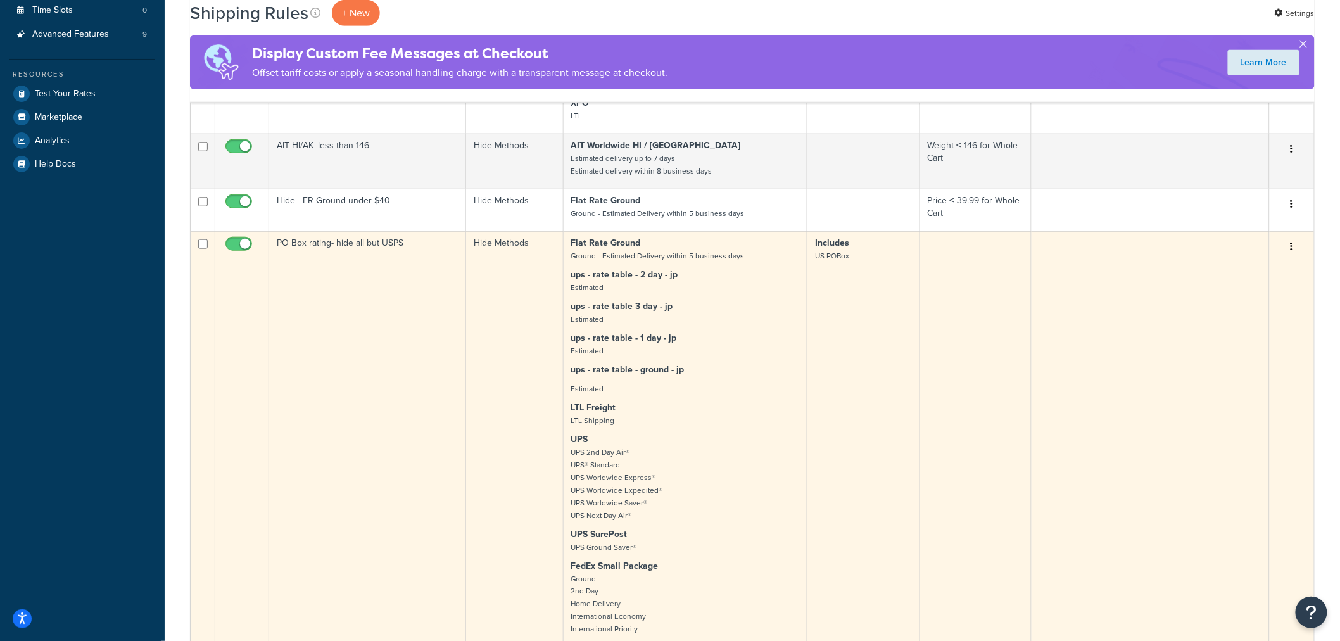
scroll to position [418, 0]
click at [1291, 248] on icon "button" at bounding box center [1292, 247] width 3 height 9
click at [1246, 271] on link "Edit" at bounding box center [1250, 271] width 100 height 26
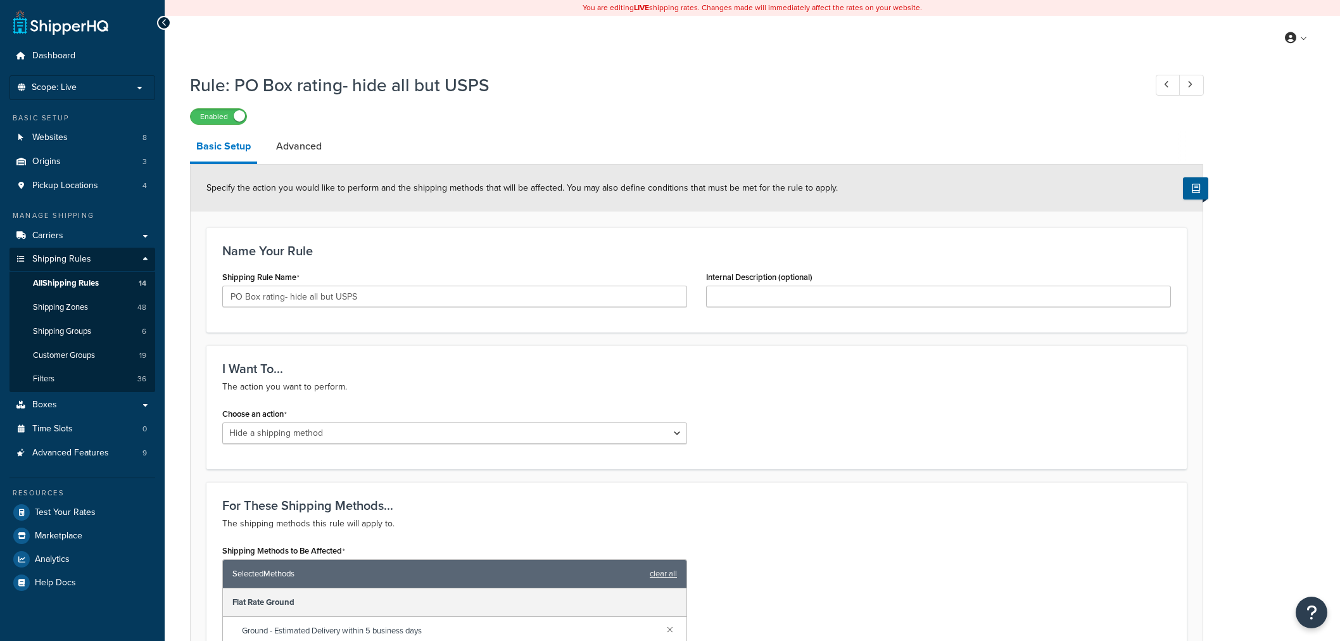
select select "HIDE"
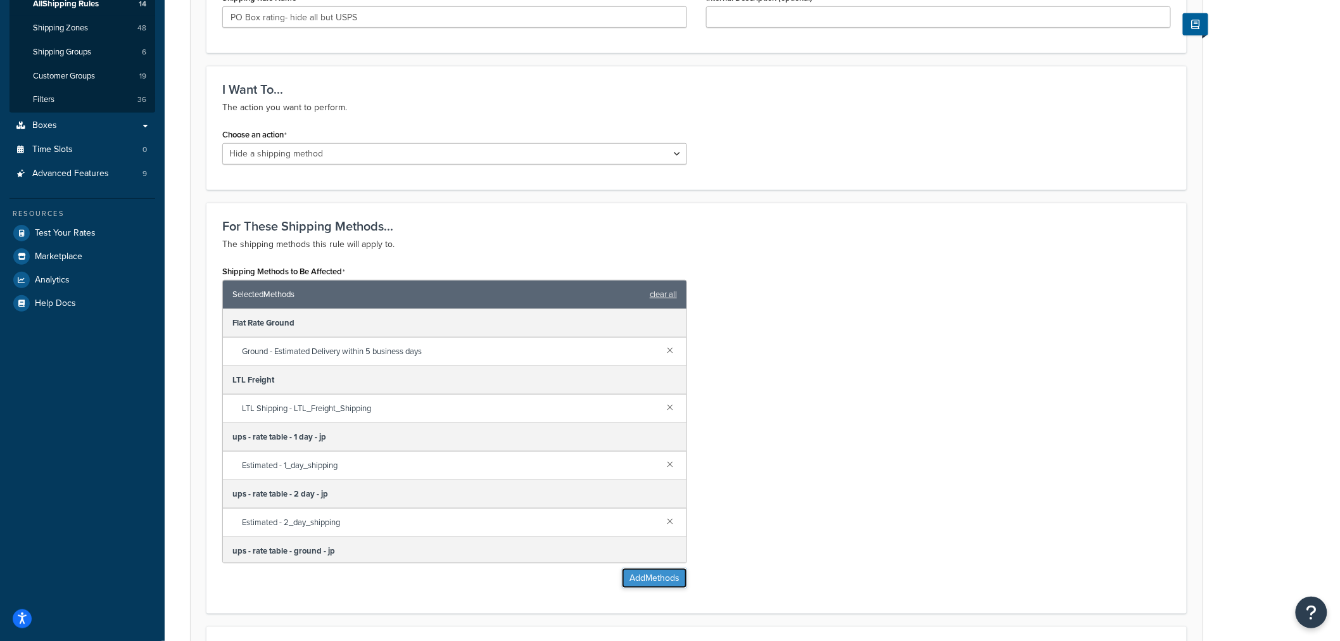
click at [648, 575] on button "Add Methods" at bounding box center [654, 578] width 65 height 20
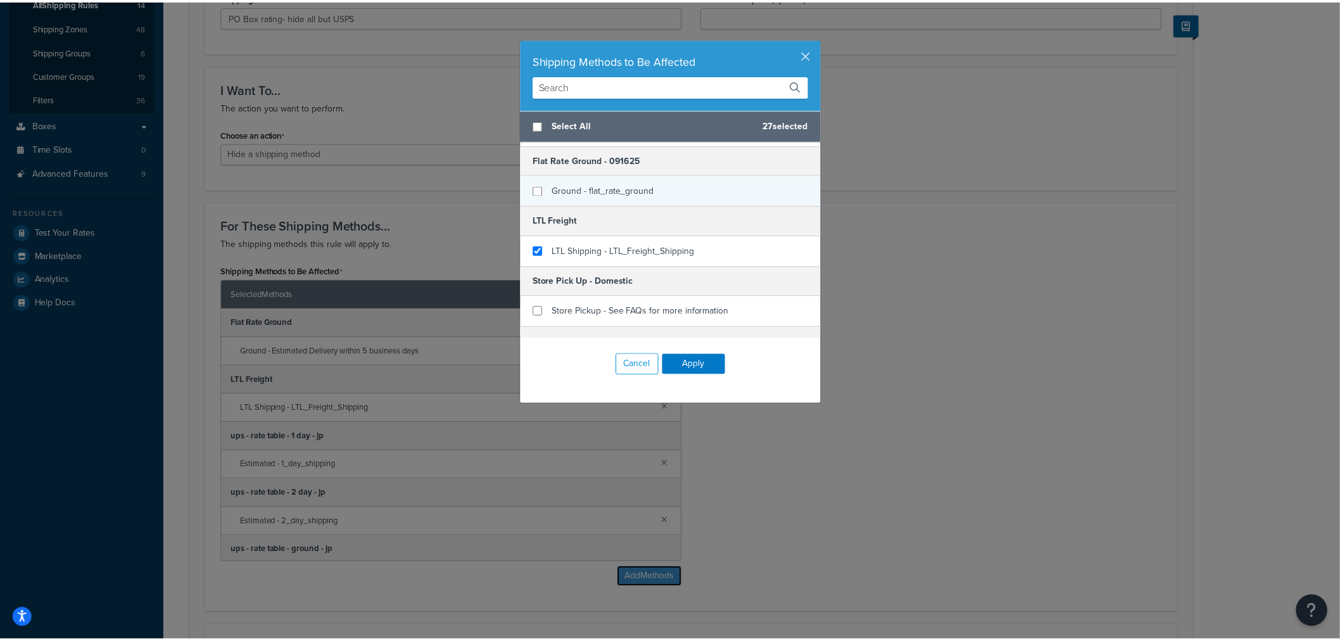
scroll to position [773, 0]
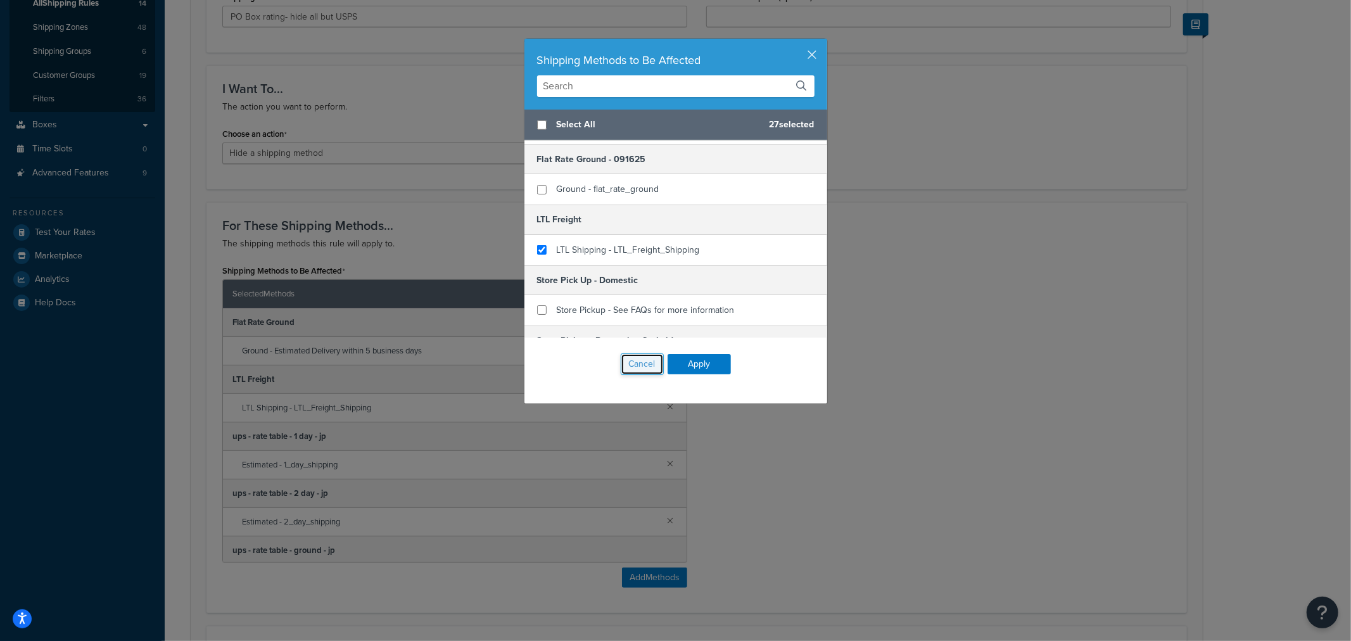
click at [631, 358] on button "Cancel" at bounding box center [642, 364] width 43 height 22
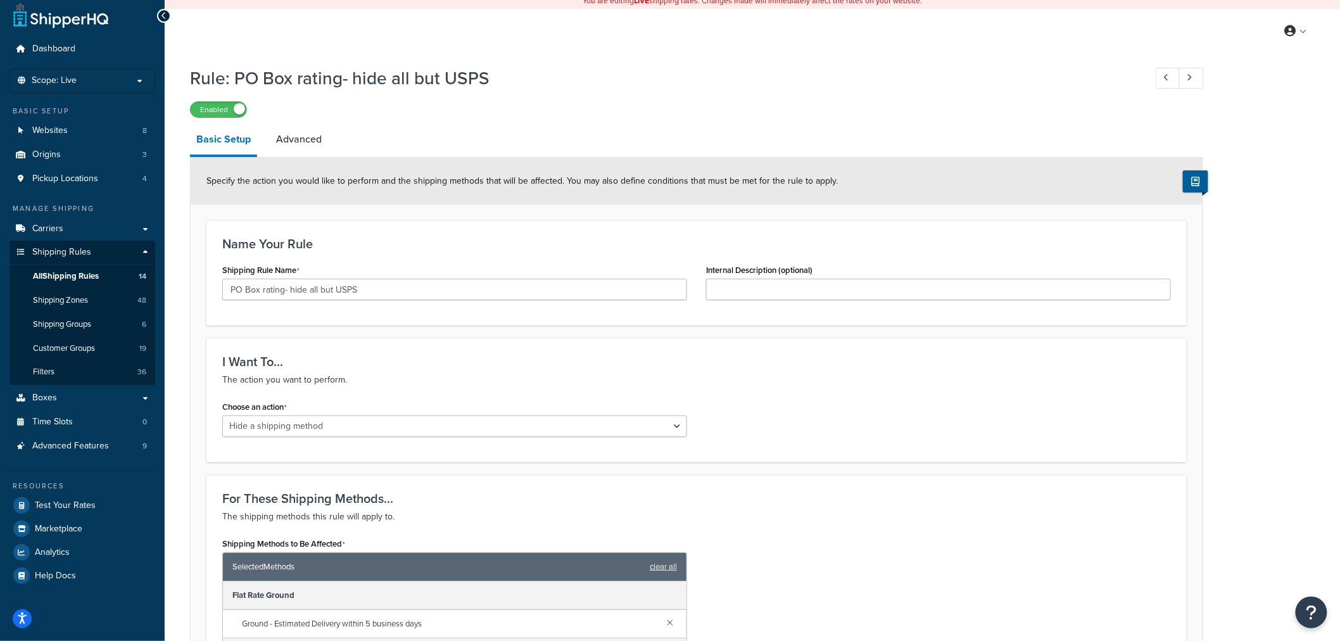
scroll to position [0, 0]
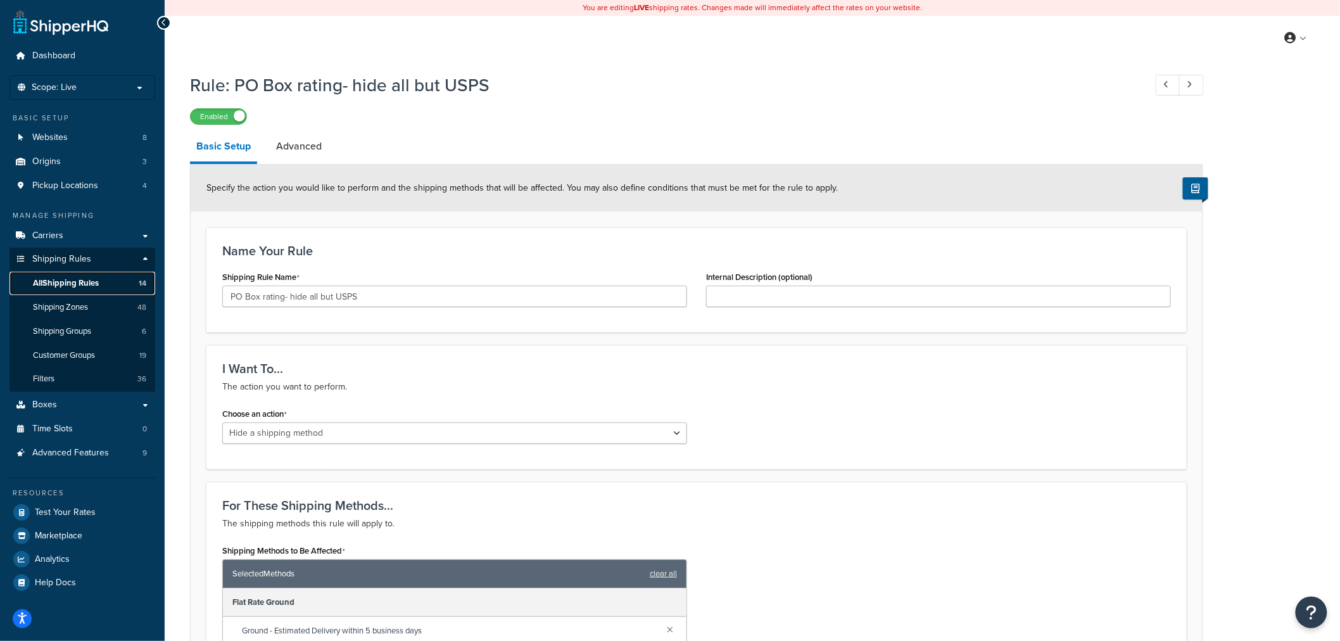
click at [72, 279] on span "All Shipping Rules" at bounding box center [66, 283] width 66 height 11
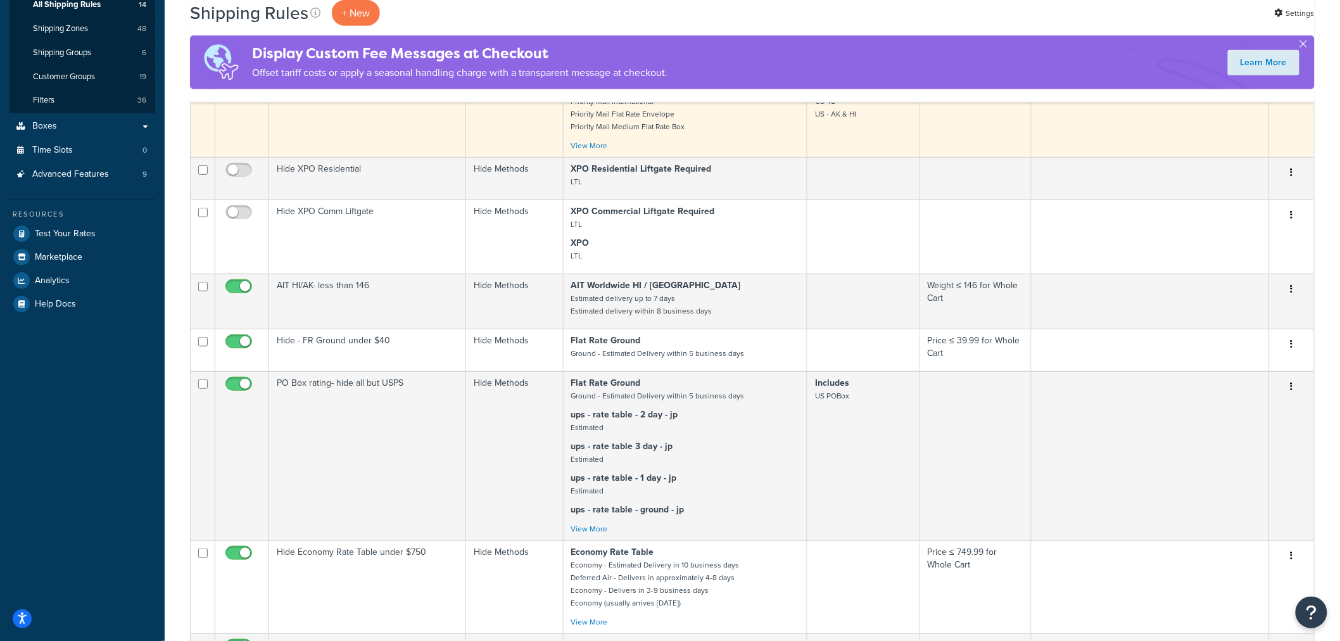
scroll to position [280, 0]
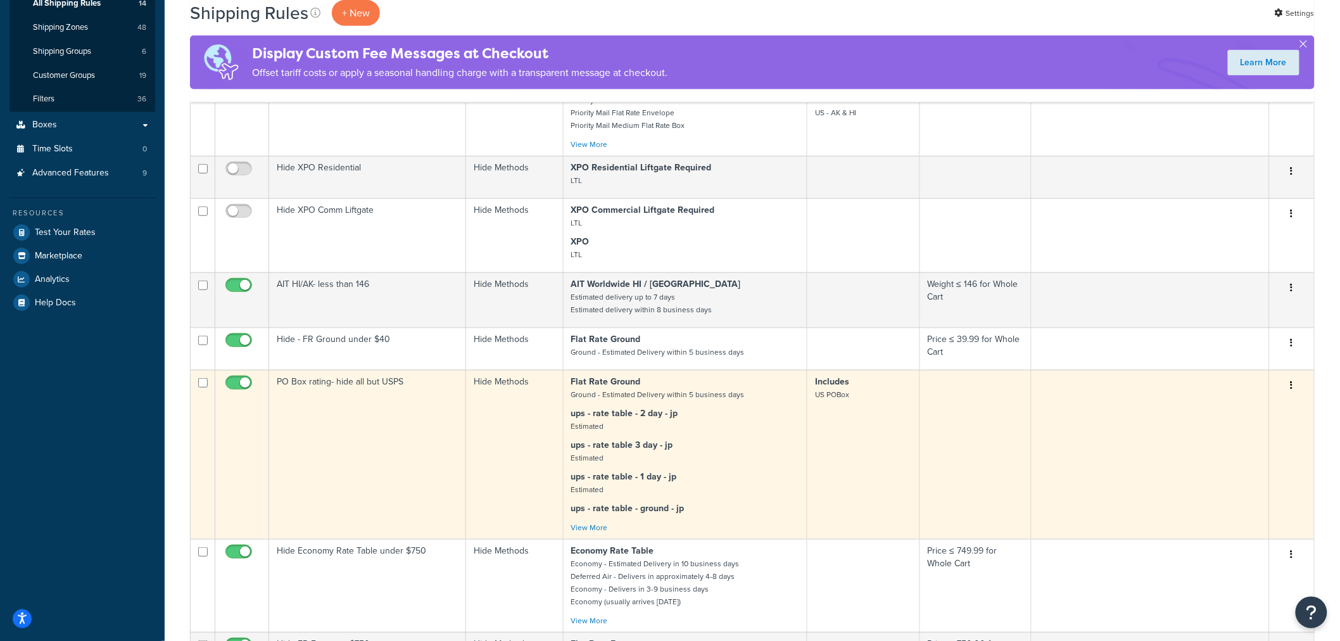
click at [1295, 386] on button "button" at bounding box center [1292, 386] width 18 height 20
click at [1253, 408] on link "Edit" at bounding box center [1250, 409] width 100 height 26
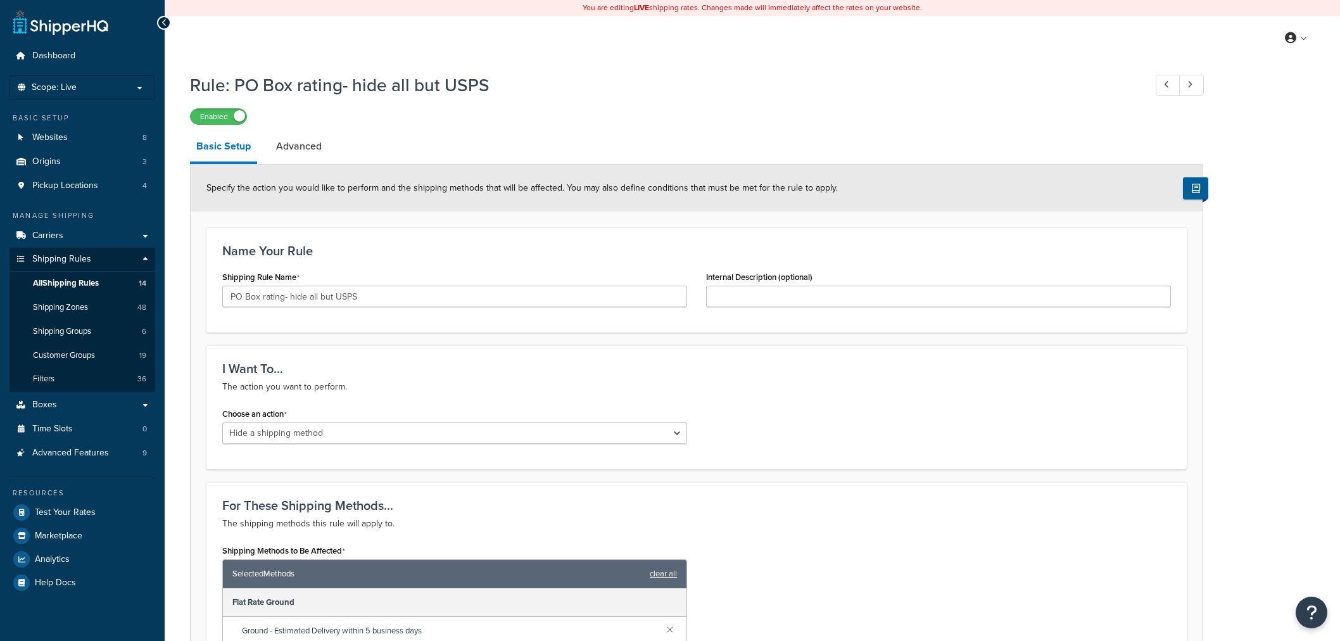
select select "HIDE"
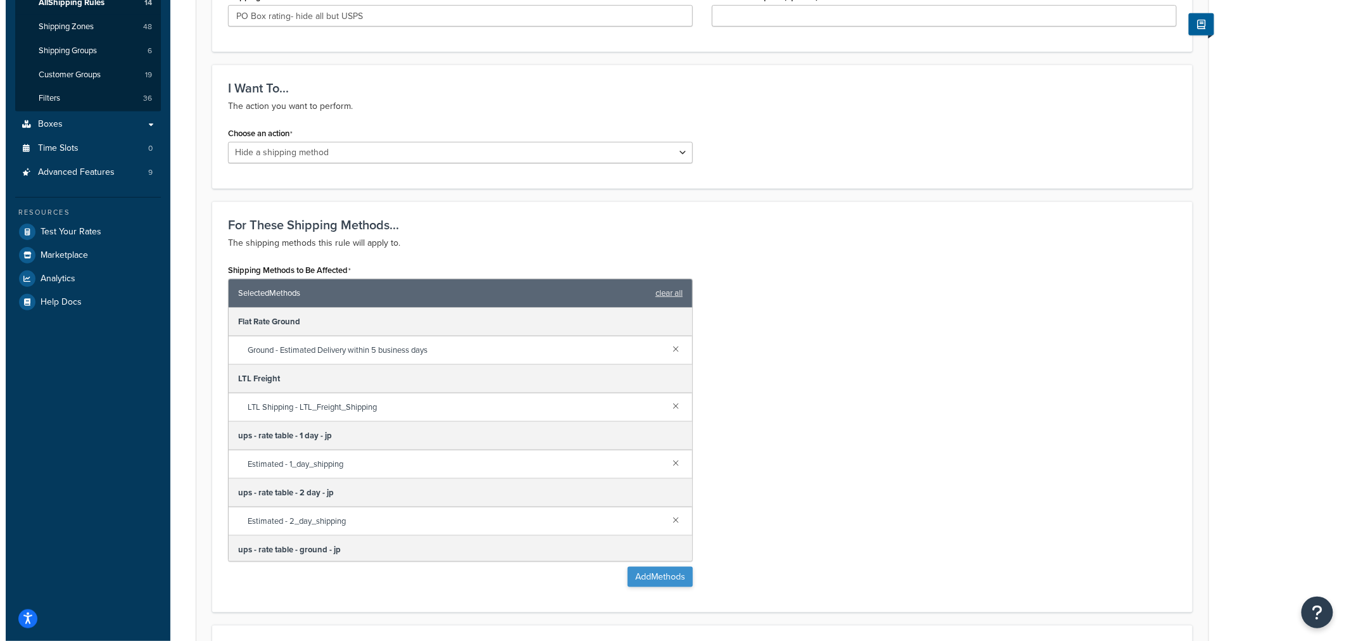
scroll to position [281, 0]
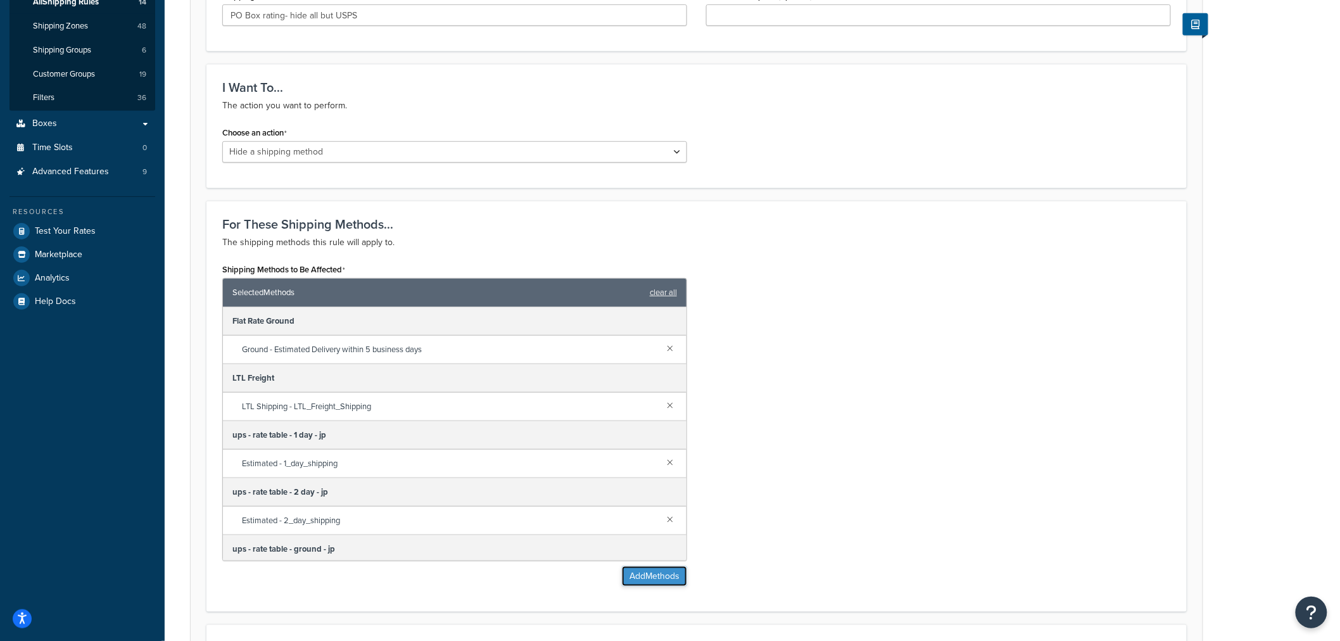
click at [655, 573] on button "Add Methods" at bounding box center [654, 576] width 65 height 20
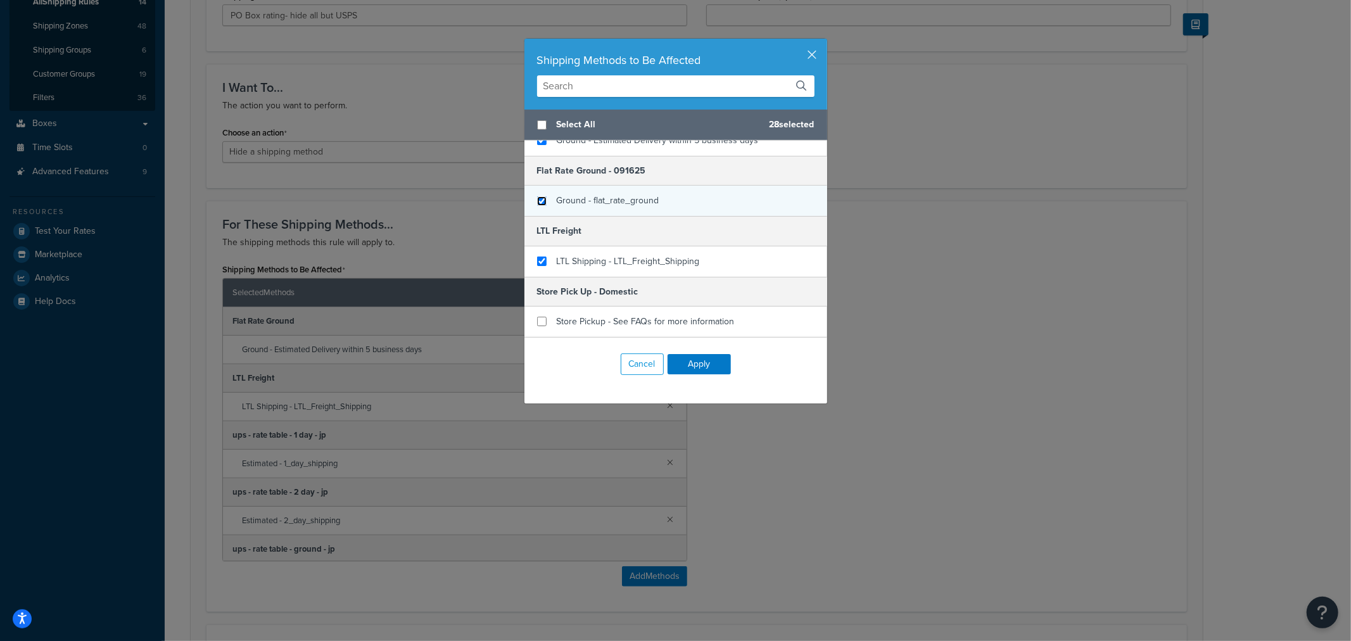
click at [537, 206] on input "checkbox" at bounding box center [541, 200] width 9 height 9
checkbox input "true"
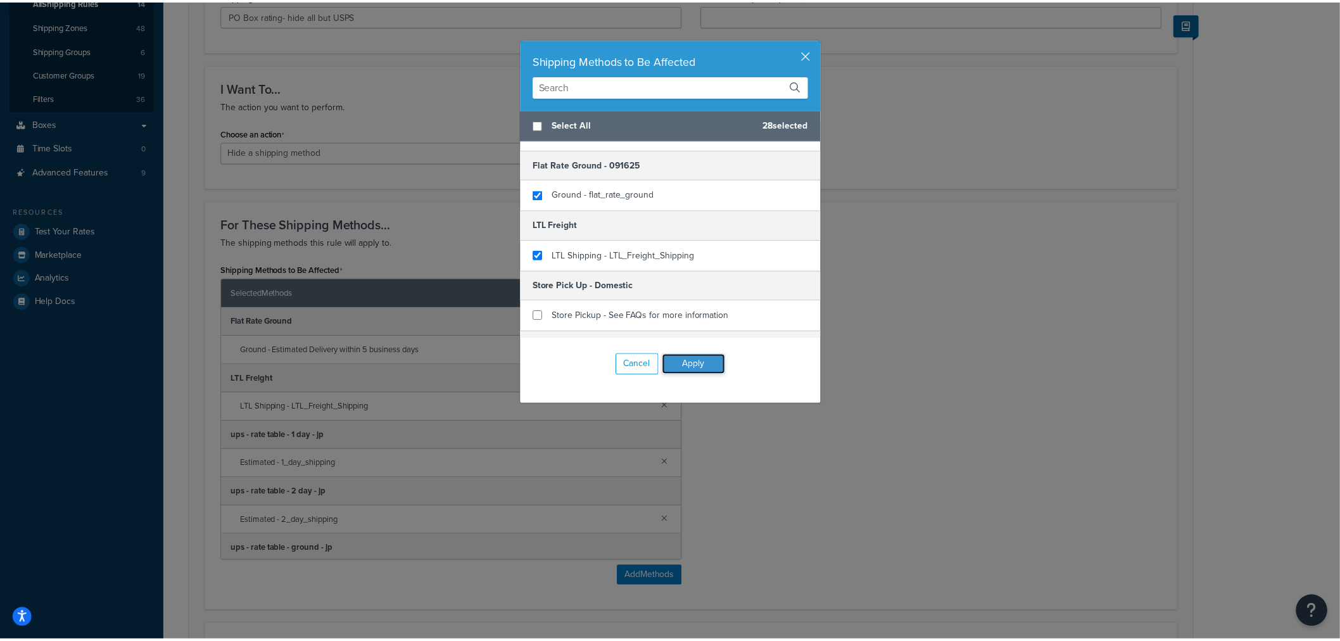
scroll to position [0, 0]
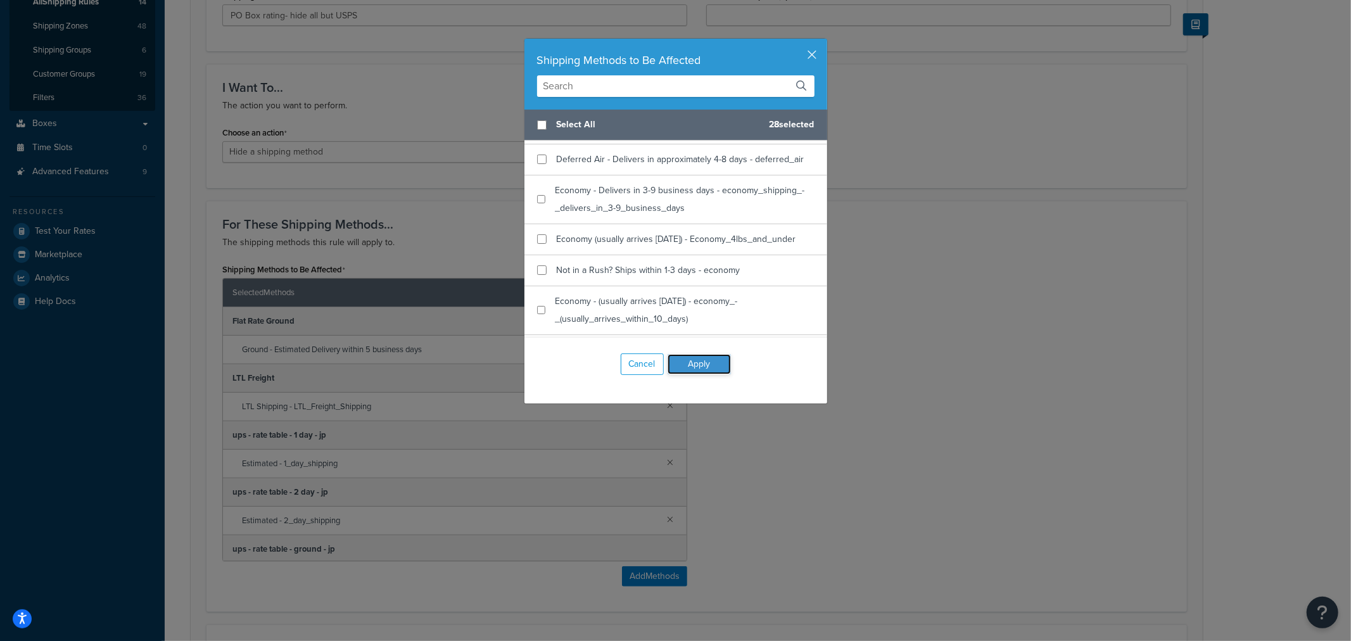
click at [685, 361] on button "Apply" at bounding box center [698, 364] width 63 height 20
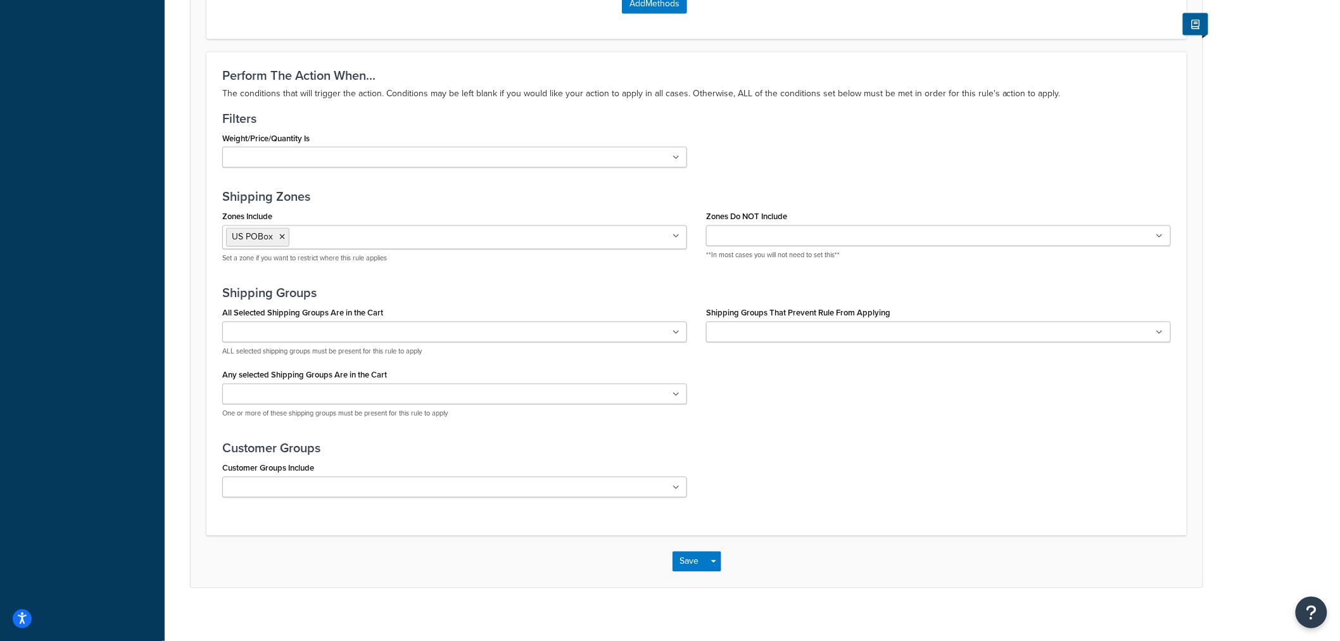
scroll to position [864, 0]
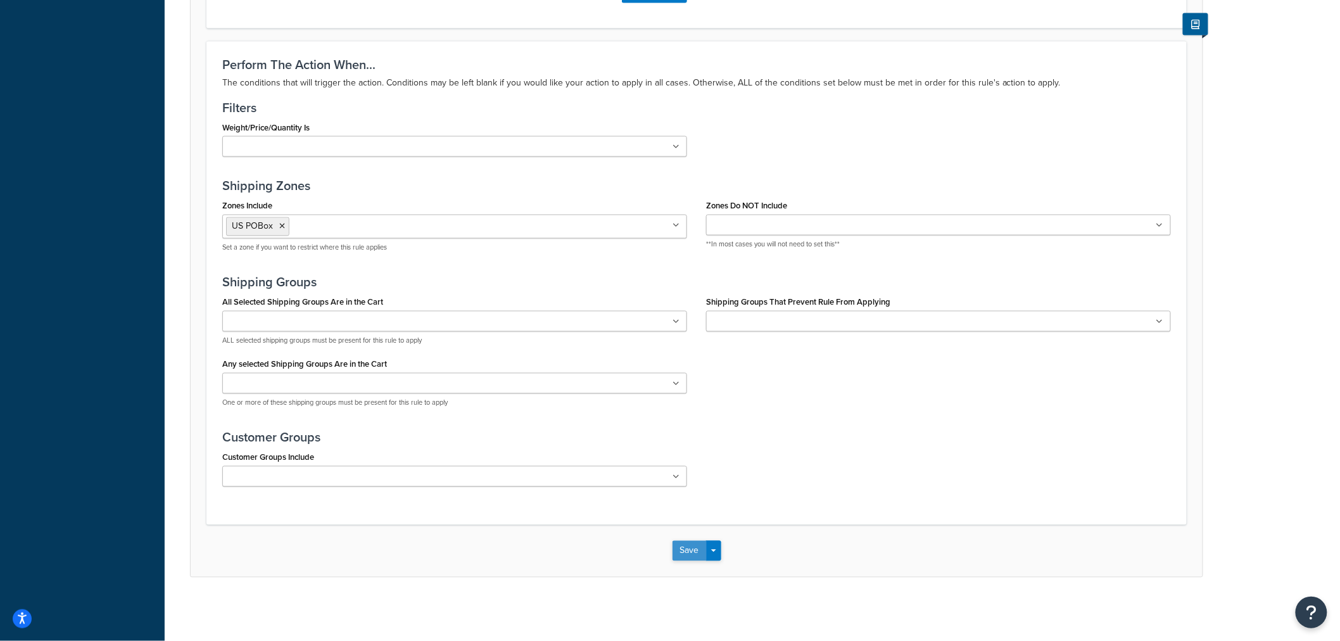
click at [683, 548] on button "Save" at bounding box center [689, 551] width 34 height 20
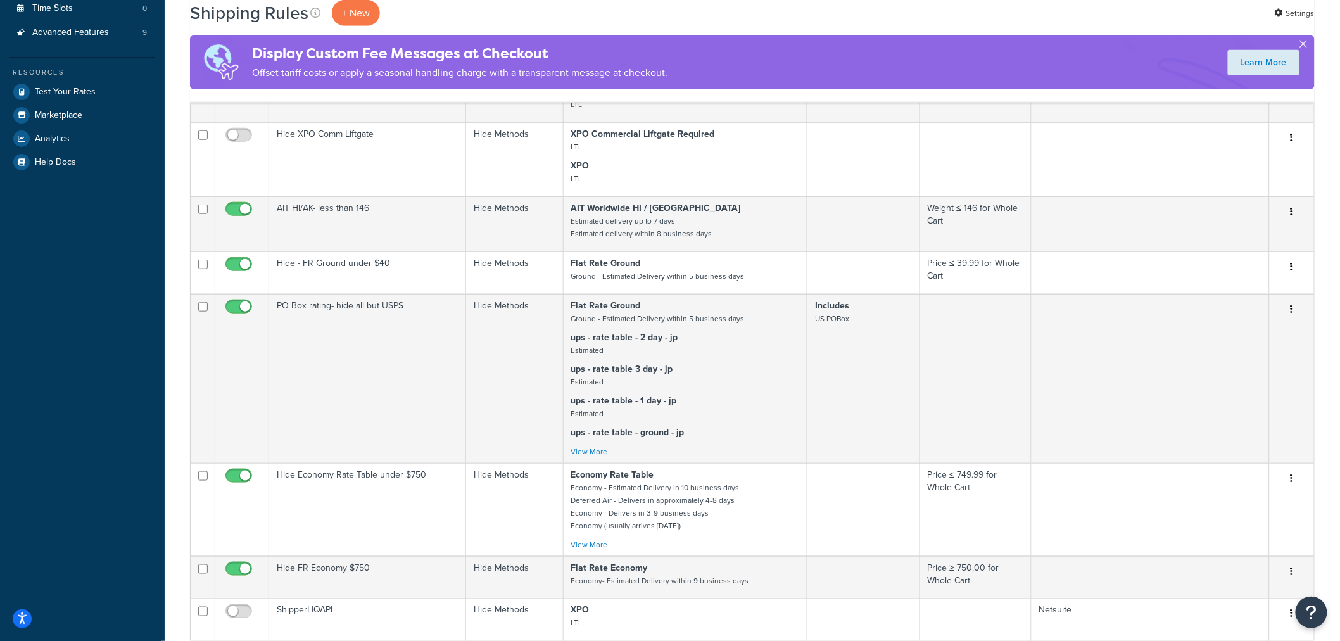
scroll to position [421, 0]
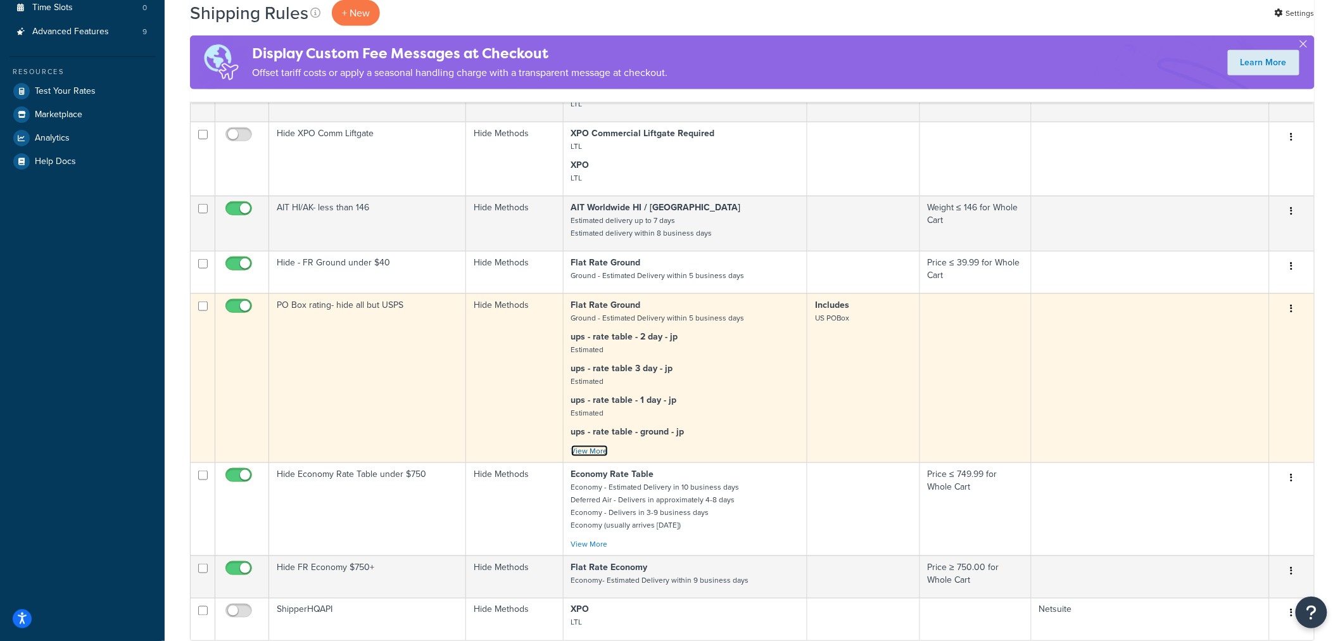
click at [590, 446] on link "View More" at bounding box center [589, 450] width 37 height 11
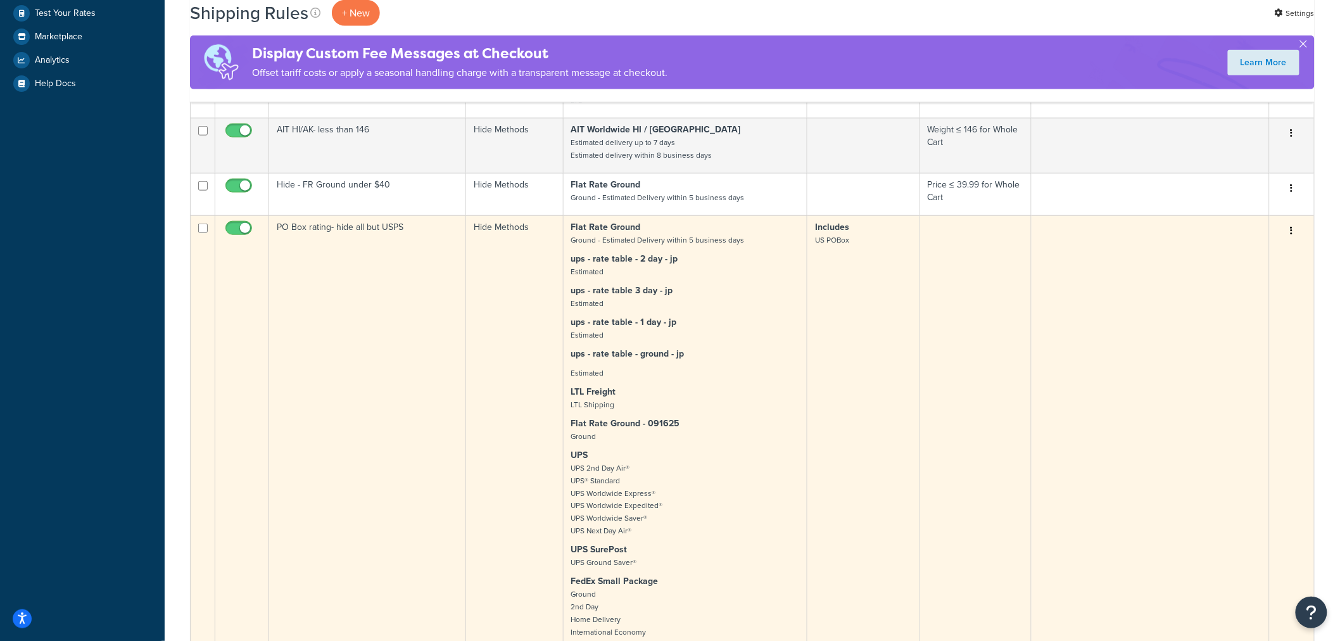
scroll to position [498, 0]
click at [385, 233] on td "PO Box rating- hide all but USPS" at bounding box center [367, 579] width 197 height 726
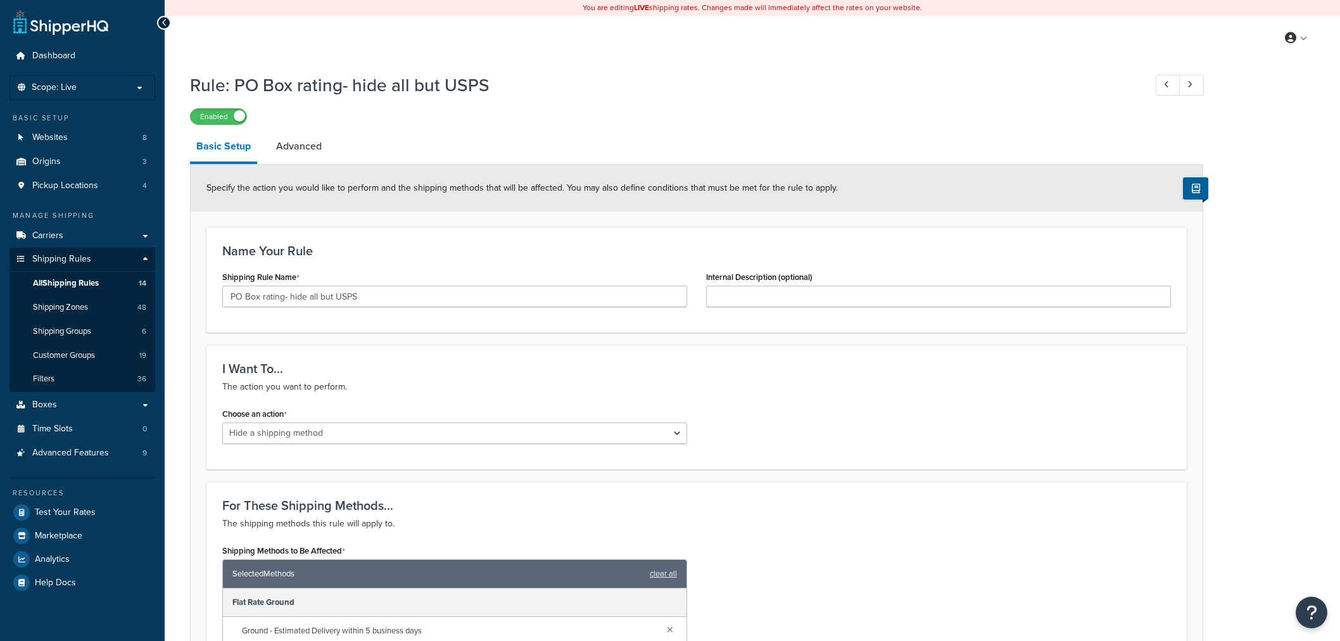
select select "HIDE"
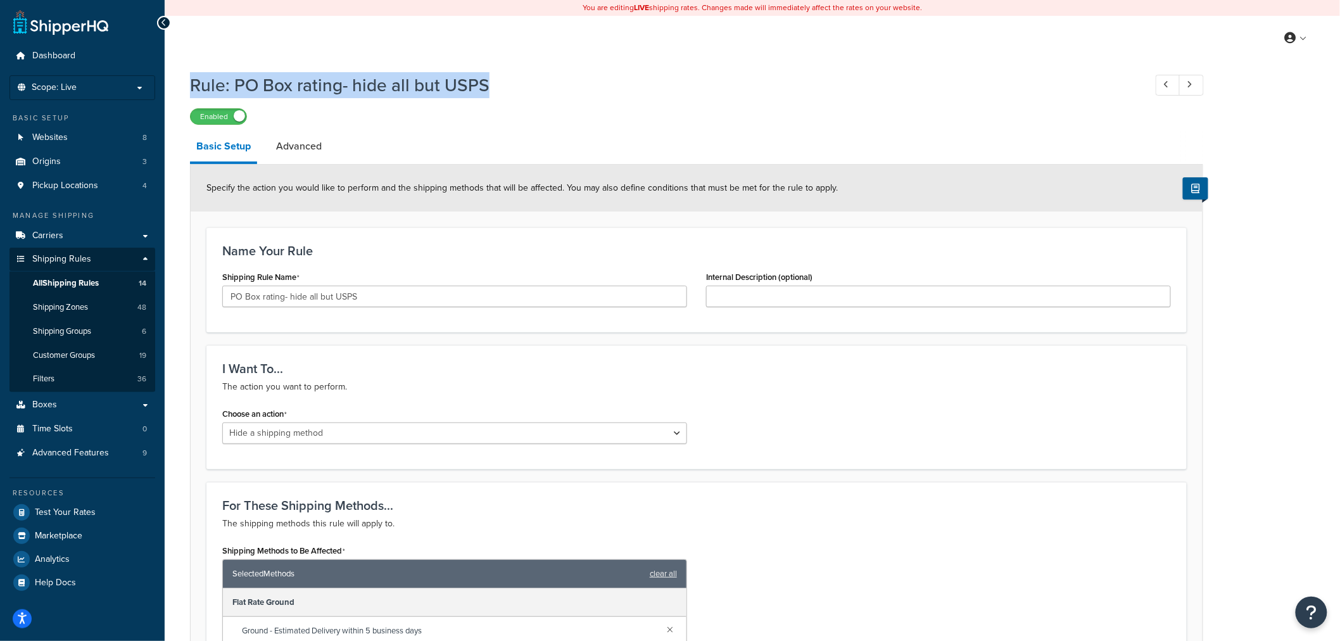
drag, startPoint x: 505, startPoint y: 84, endPoint x: 191, endPoint y: 84, distance: 314.1
click at [191, 84] on h1 "Rule: PO Box rating- hide all but USPS" at bounding box center [661, 85] width 942 height 25
copy h1 "Rule: PO Box rating- hide all but USPS"
click at [539, 101] on div "Rule: PO Box rating- hide all but USPS Enabled" at bounding box center [696, 95] width 1013 height 58
